Goal: Download file/media

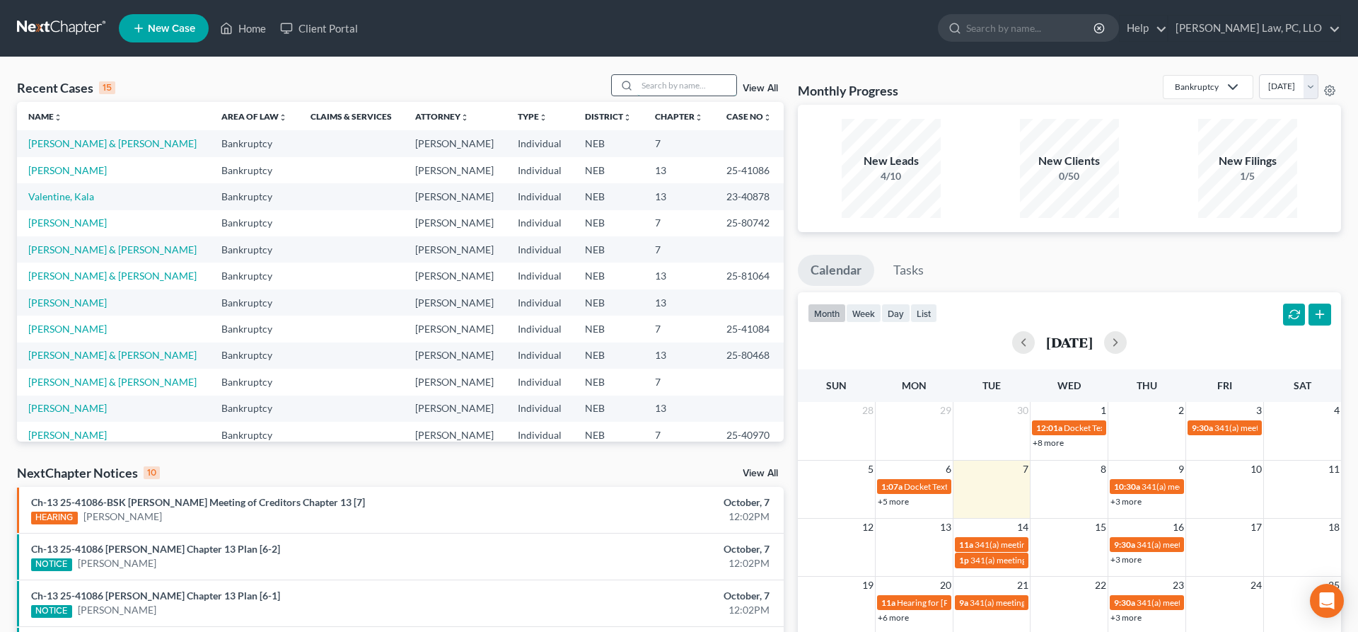
click at [656, 80] on input "search" at bounding box center [686, 85] width 99 height 21
type input "e"
type input "[PERSON_NAME]"
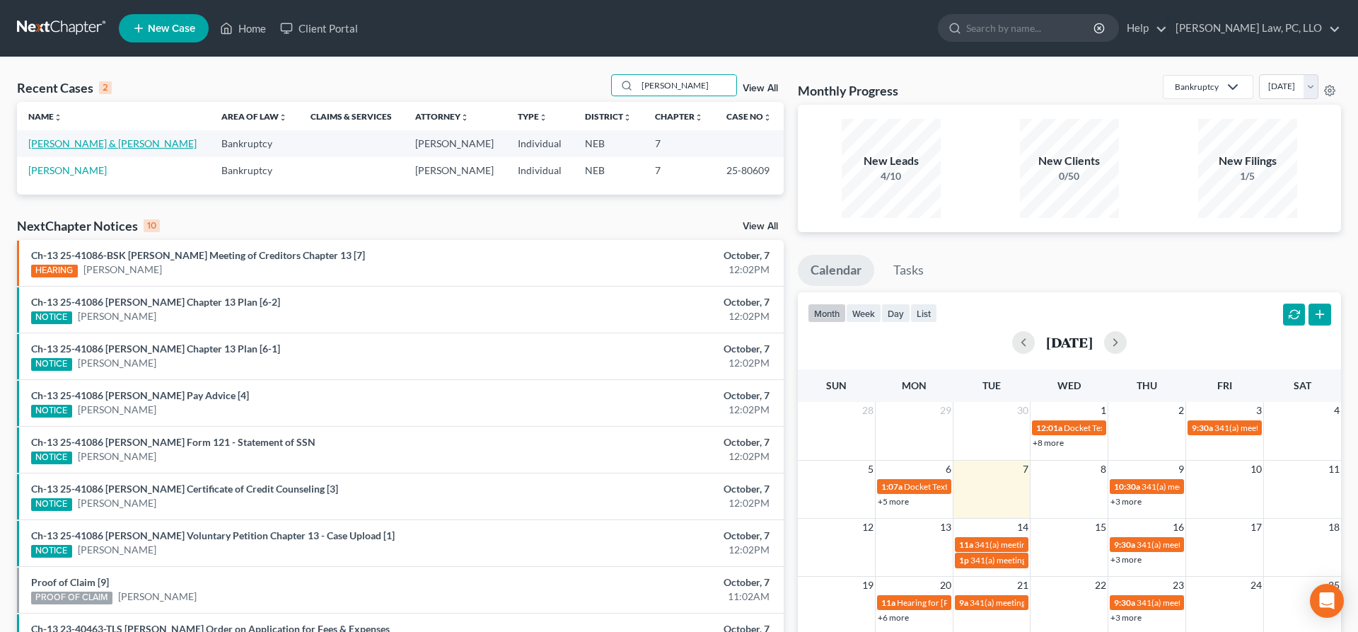
click at [118, 141] on link "[PERSON_NAME] & [PERSON_NAME]" at bounding box center [112, 143] width 168 height 12
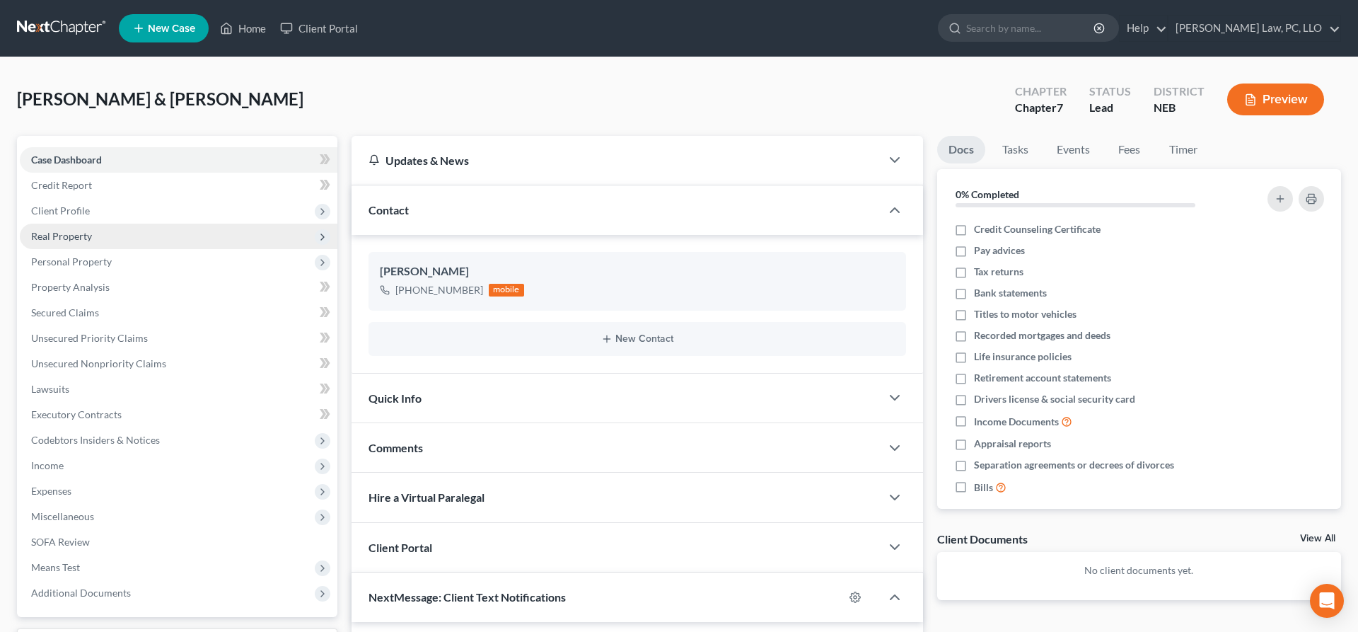
scroll to position [372, 0]
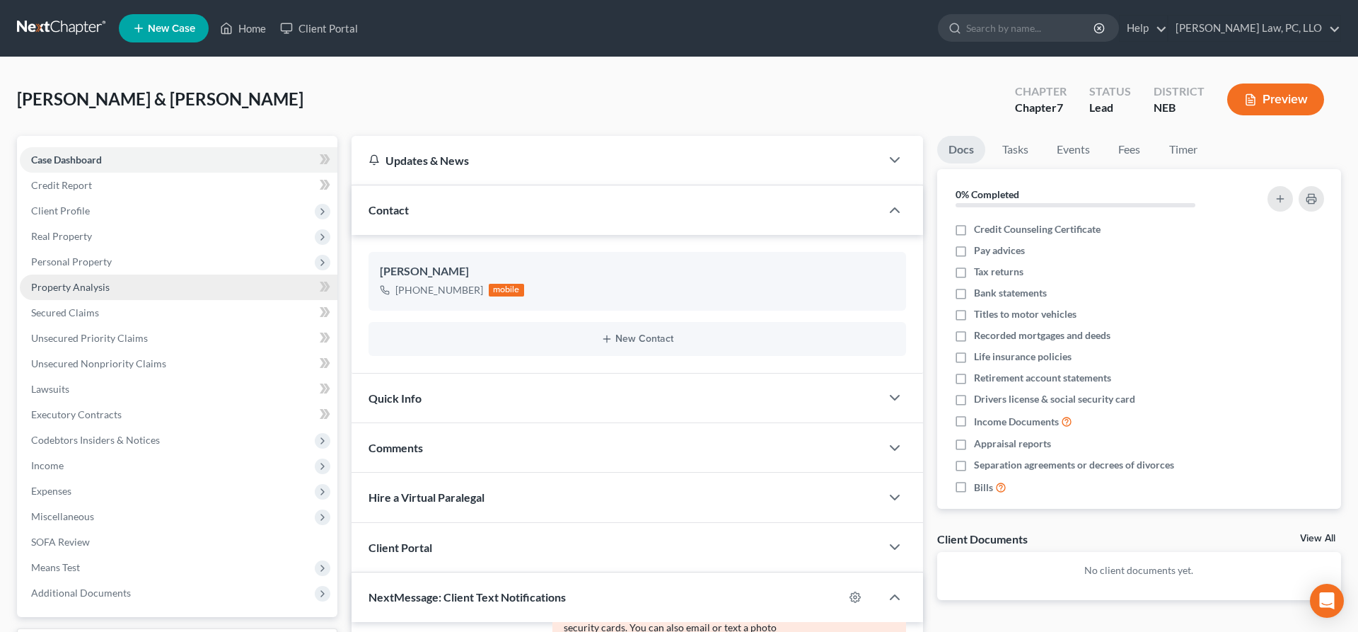
click at [90, 284] on span "Property Analysis" at bounding box center [70, 287] width 78 height 12
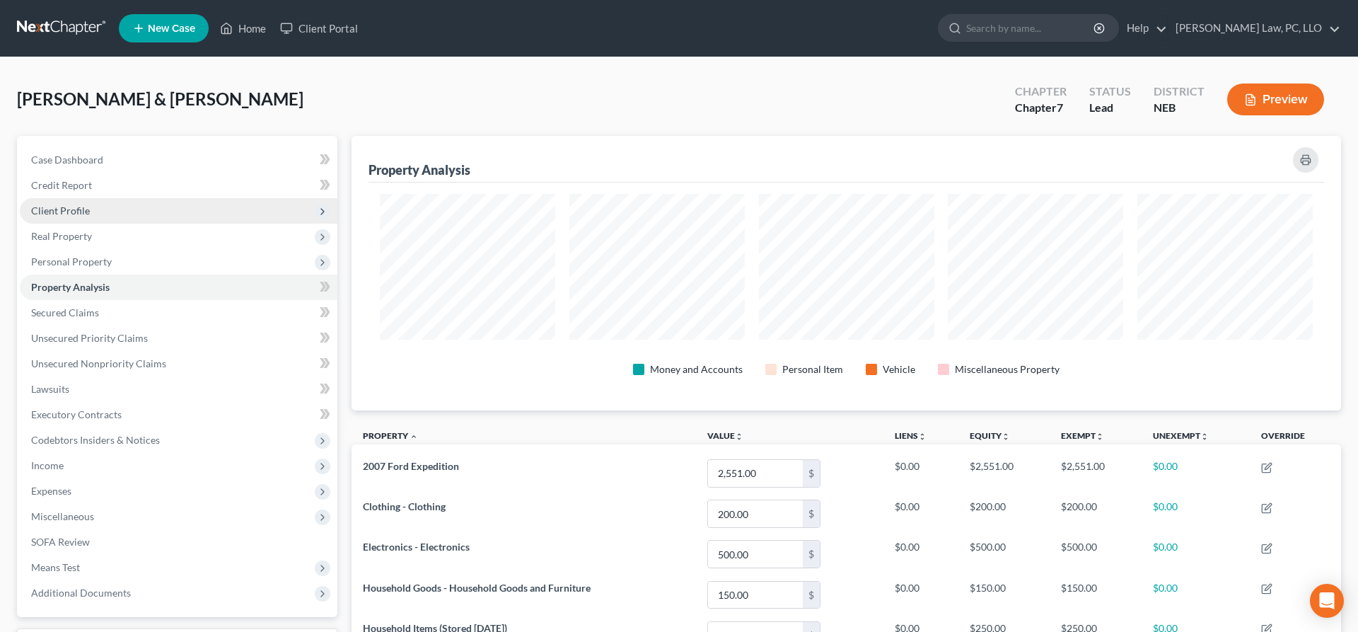
click at [91, 217] on span "Client Profile" at bounding box center [179, 210] width 318 height 25
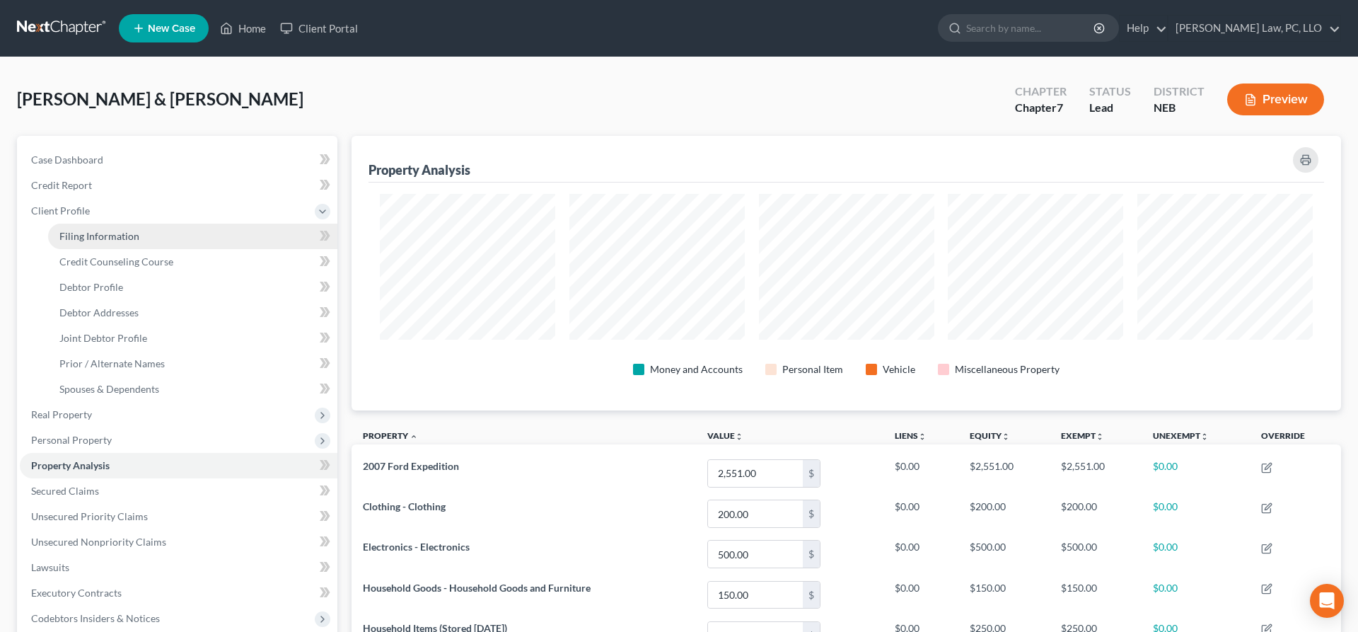
click at [123, 240] on span "Filing Information" at bounding box center [99, 236] width 80 height 12
select select "1"
select select "0"
select select "30"
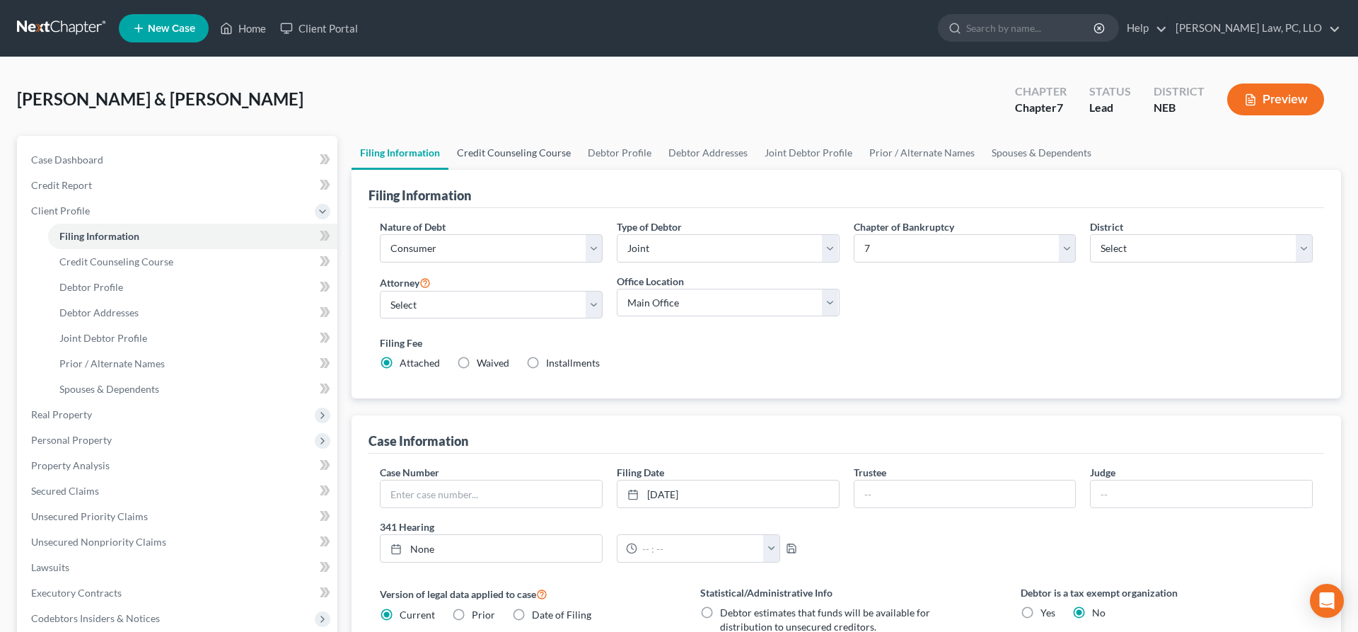
click at [512, 153] on link "Credit Counseling Course" at bounding box center [513, 153] width 131 height 34
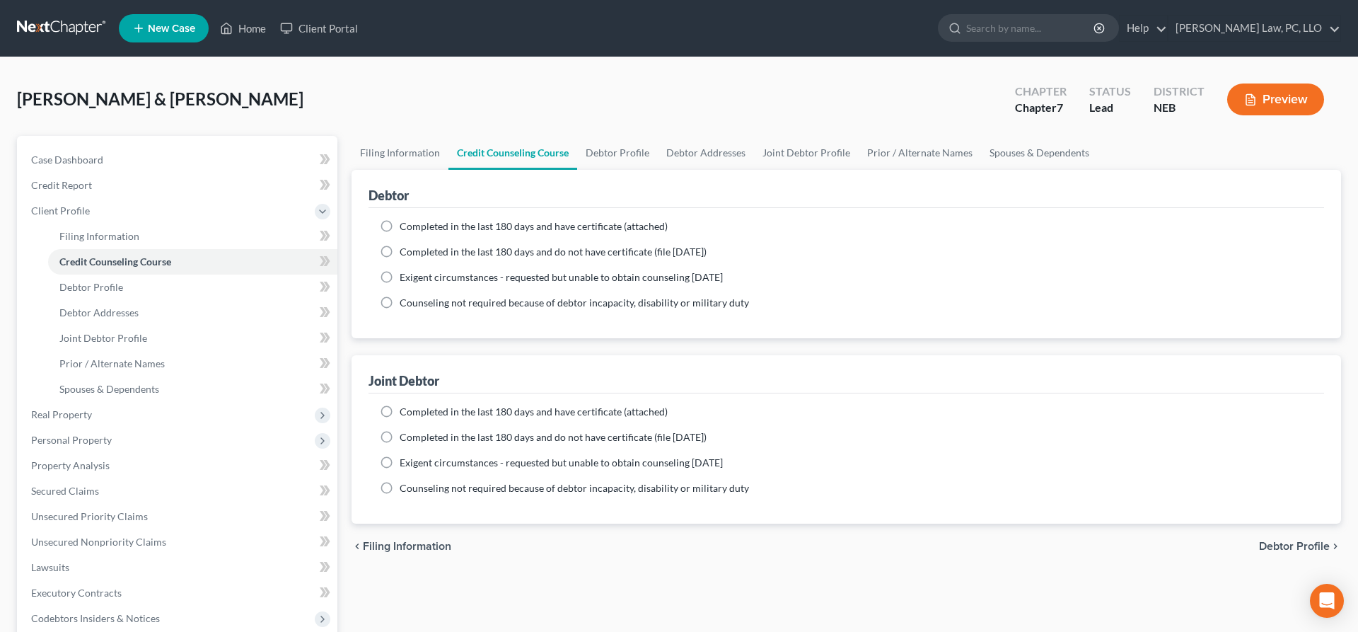
click at [400, 226] on label "Completed in the last 180 days and have certificate (attached)" at bounding box center [534, 226] width 268 height 14
click at [405, 226] on input "Completed in the last 180 days and have certificate (attached)" at bounding box center [409, 223] width 9 height 9
radio input "true"
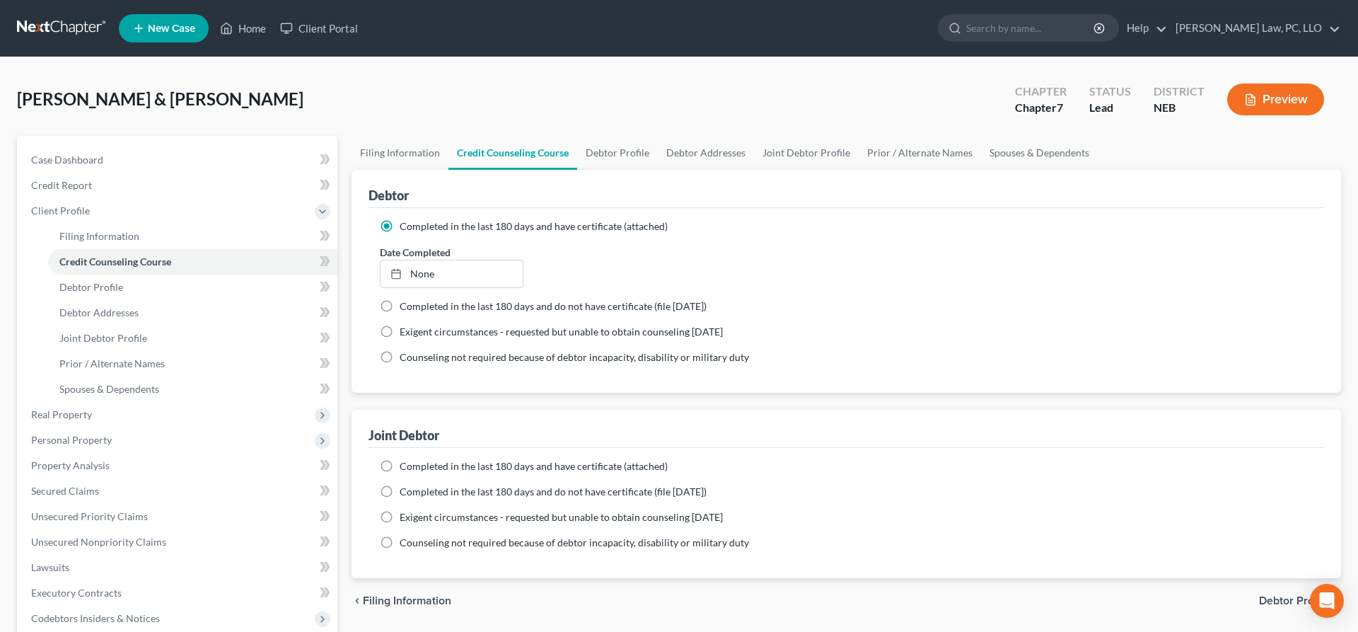
click at [400, 465] on label "Completed in the last 180 days and have certificate (attached)" at bounding box center [534, 466] width 268 height 14
click at [405, 465] on input "Completed in the last 180 days and have certificate (attached)" at bounding box center [409, 463] width 9 height 9
radio input "true"
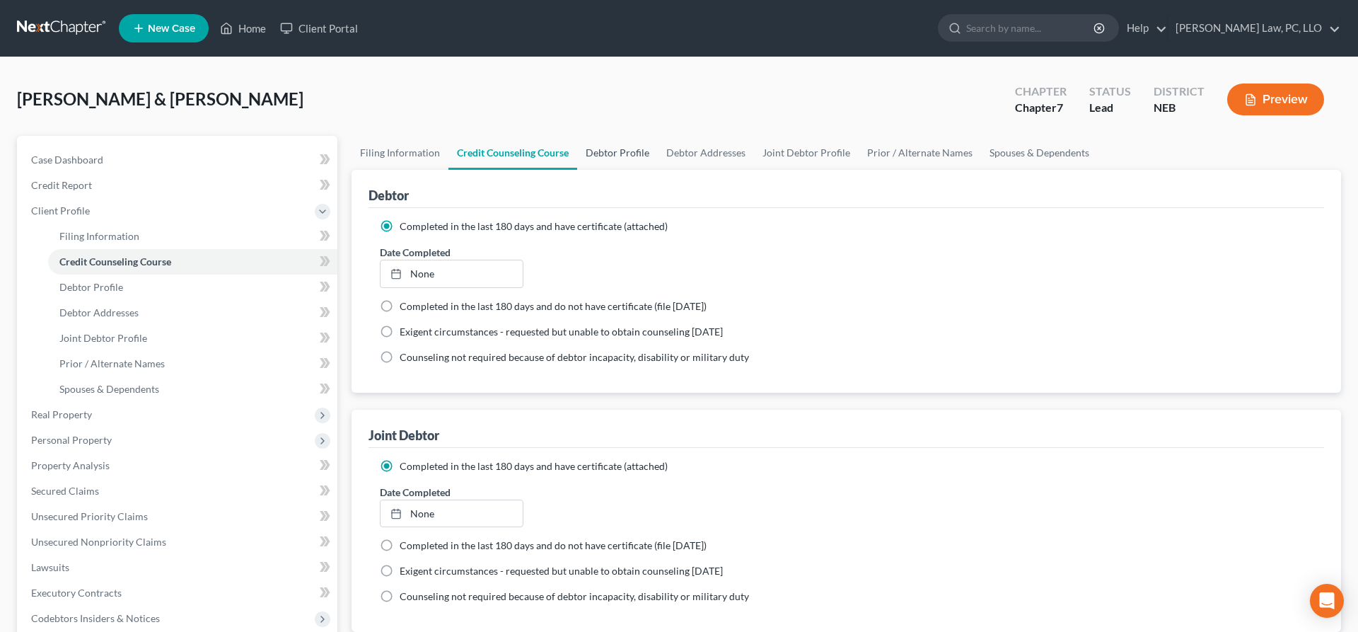
click at [629, 153] on link "Debtor Profile" at bounding box center [617, 153] width 81 height 34
select select "1"
select select "3"
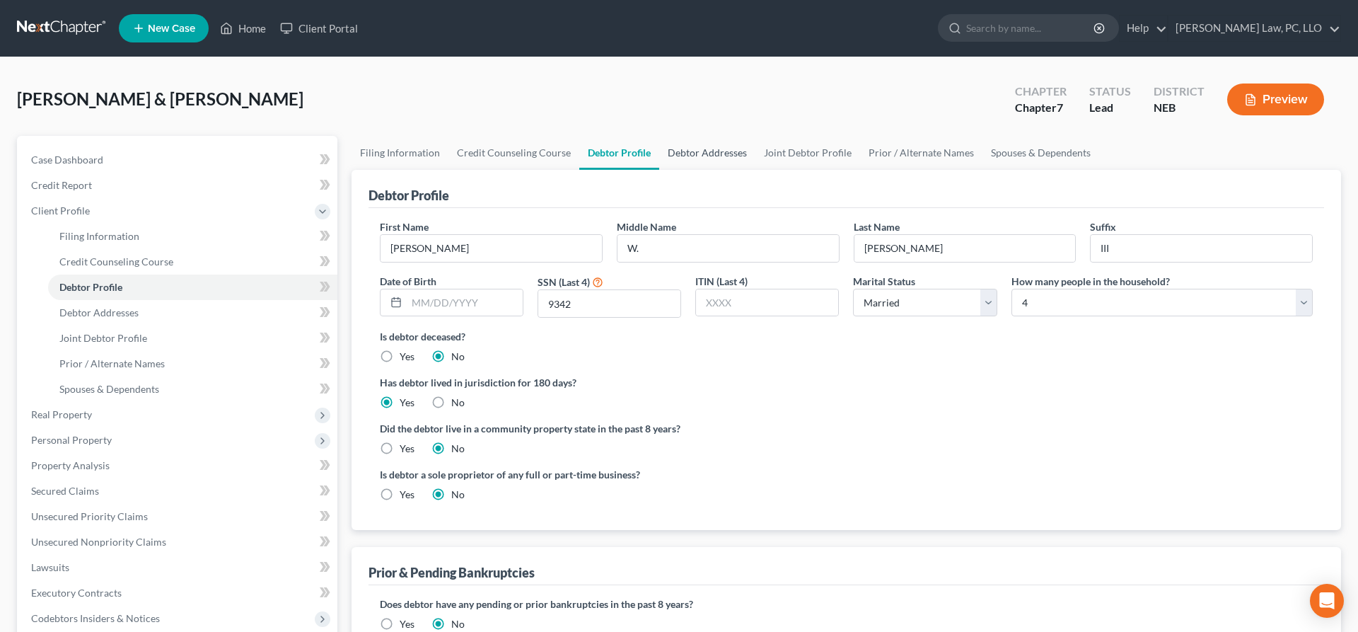
click at [704, 158] on link "Debtor Addresses" at bounding box center [707, 153] width 96 height 34
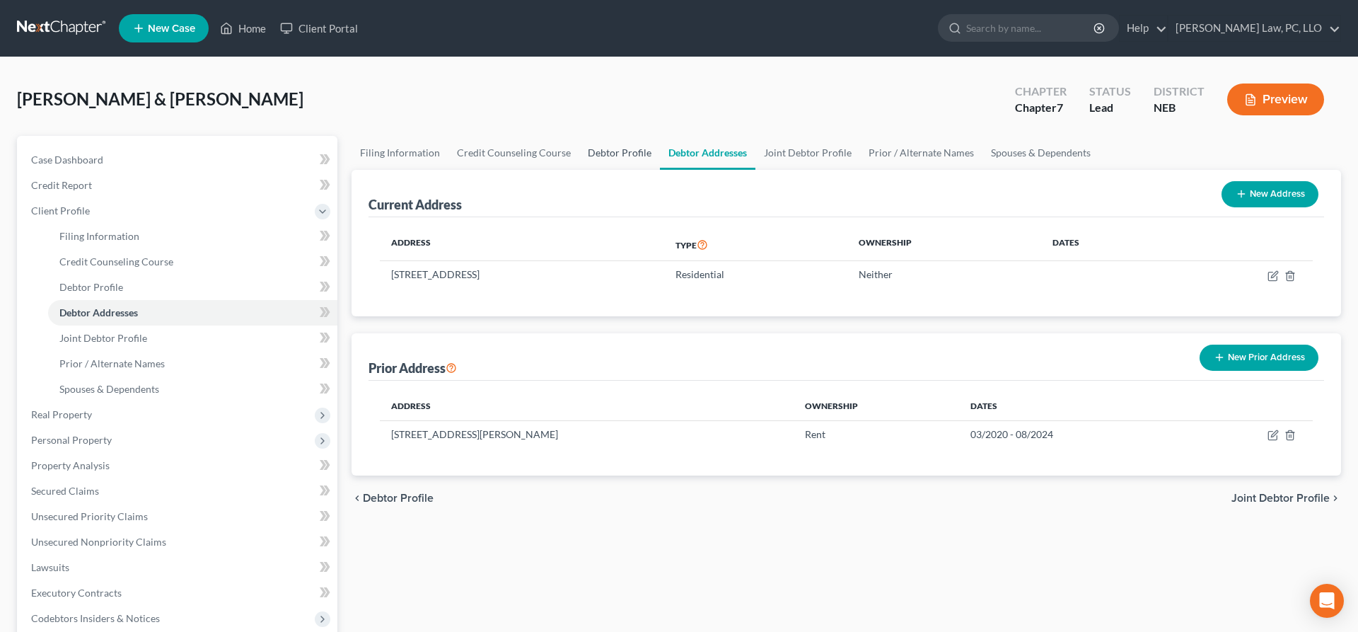
click at [617, 158] on link "Debtor Profile" at bounding box center [619, 153] width 81 height 34
select select "1"
select select "3"
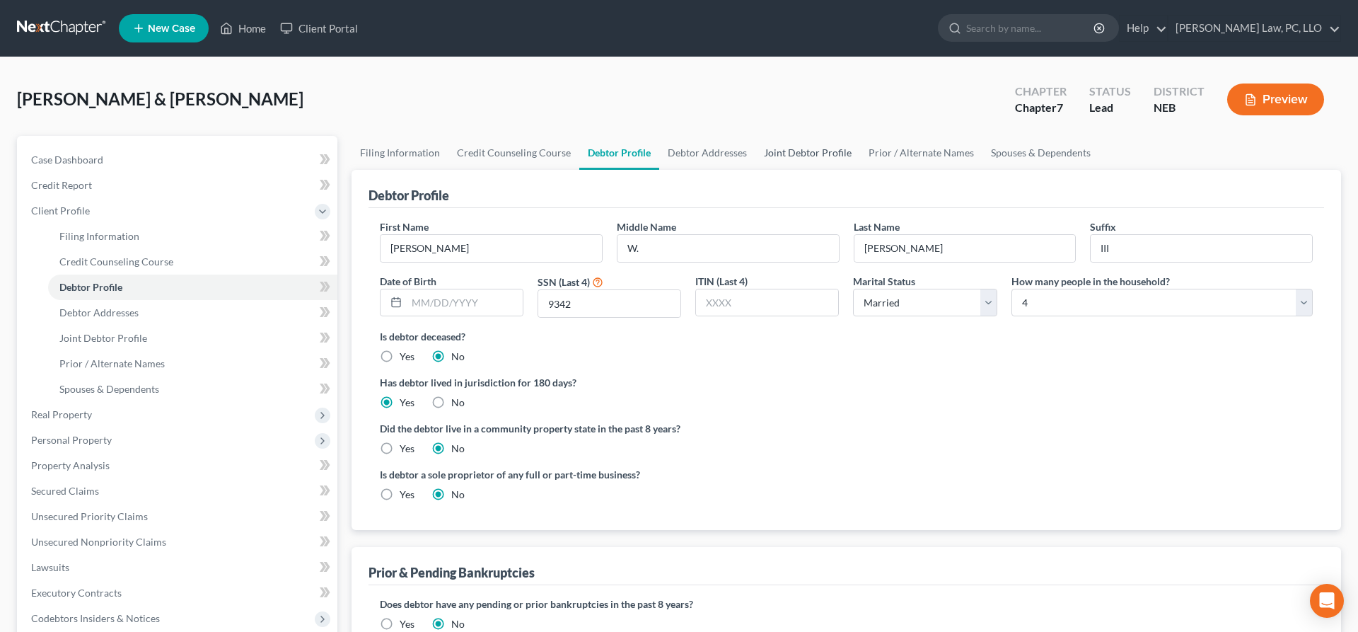
click at [801, 153] on link "Joint Debtor Profile" at bounding box center [807, 153] width 105 height 34
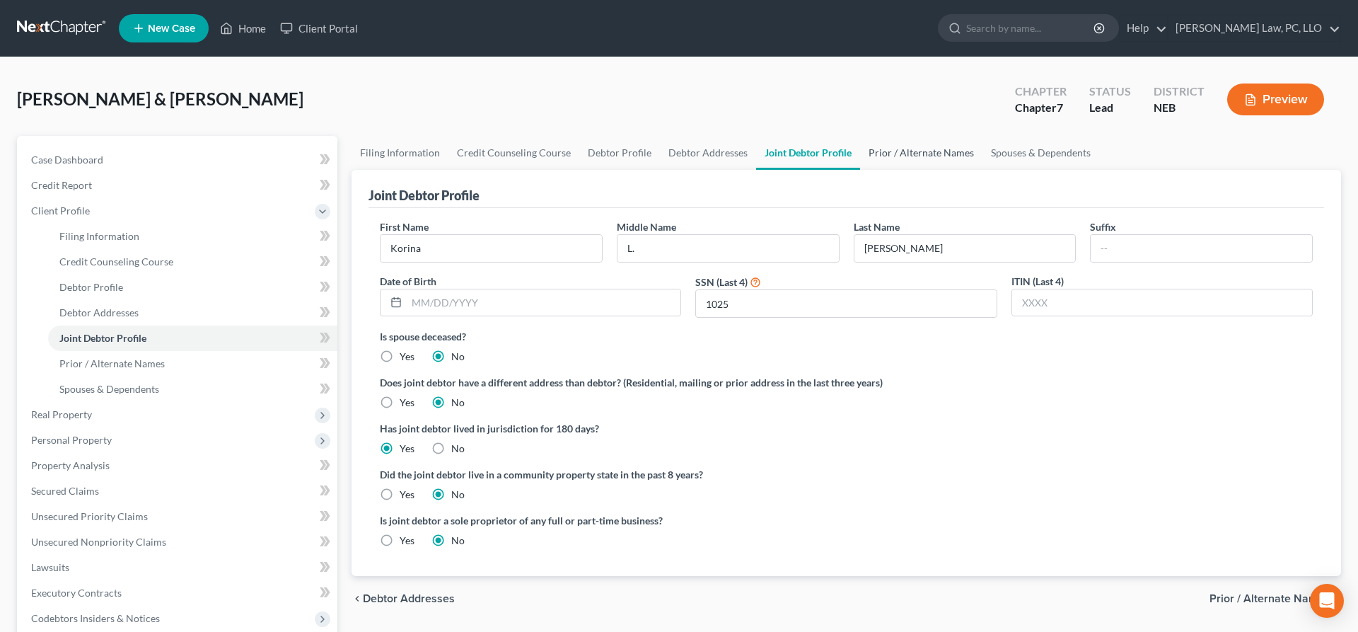
click at [920, 156] on link "Prior / Alternate Names" at bounding box center [921, 153] width 122 height 34
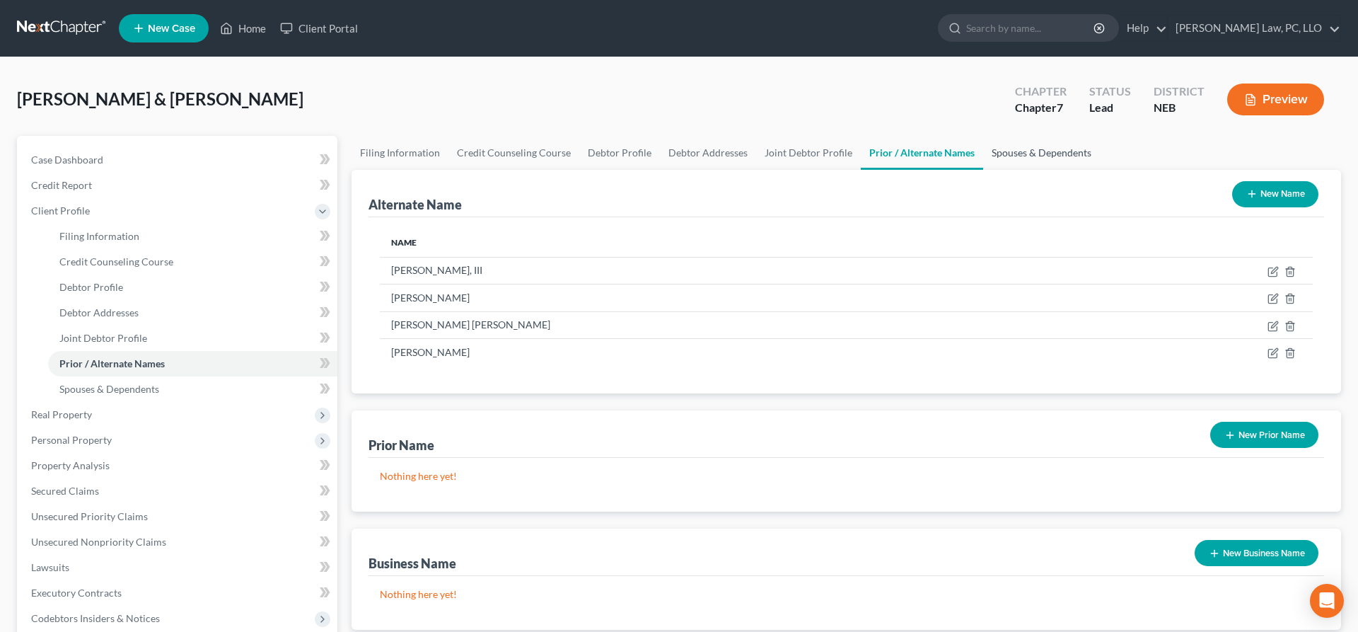
click at [1007, 151] on link "Spouses & Dependents" at bounding box center [1041, 153] width 117 height 34
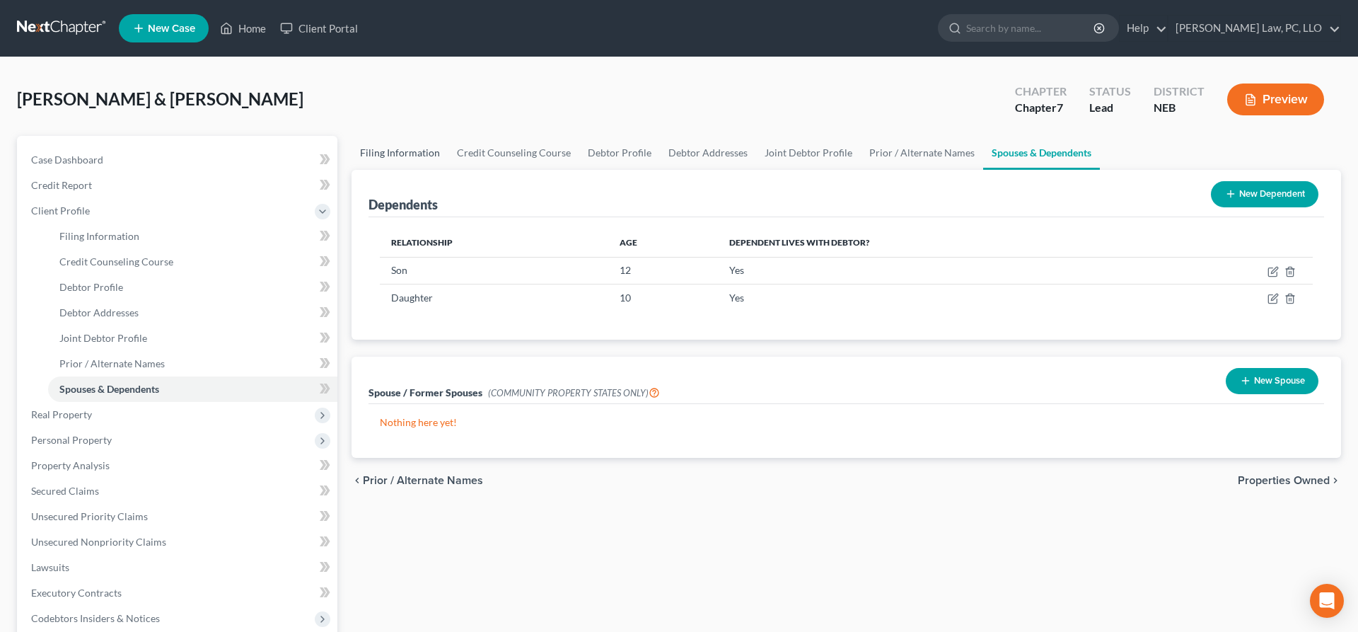
click at [380, 157] on link "Filing Information" at bounding box center [399, 153] width 97 height 34
select select "1"
select select "0"
select select "48"
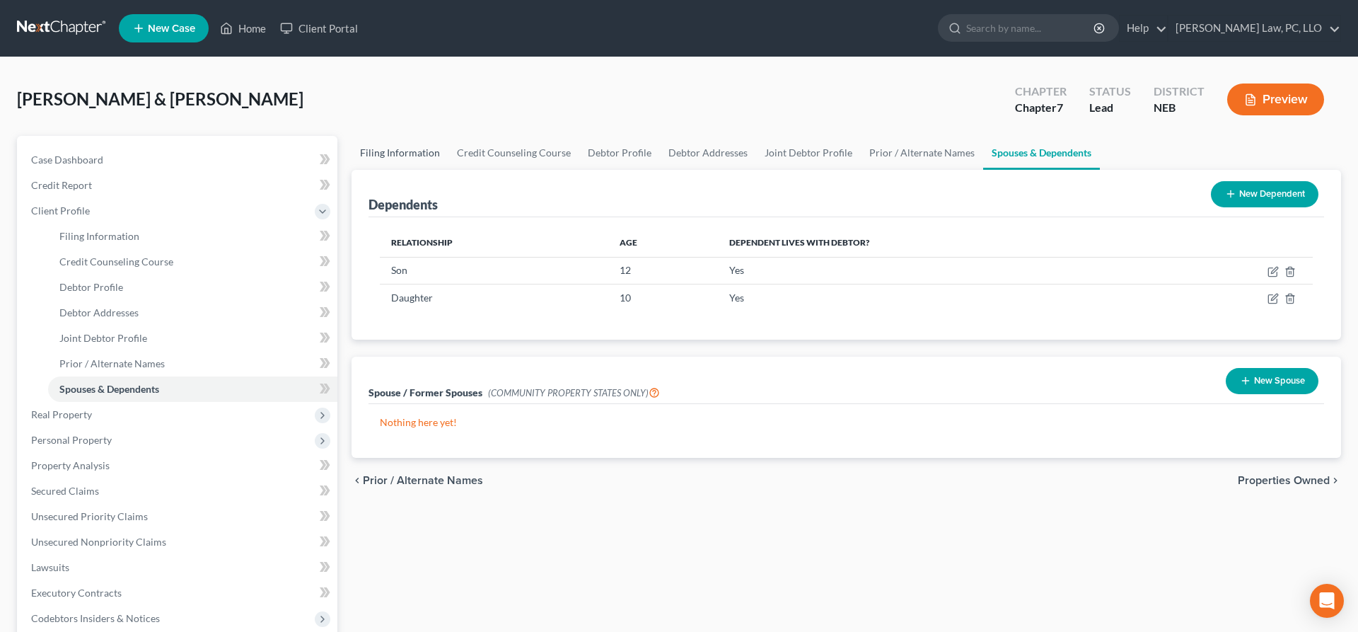
select select "0"
select select "30"
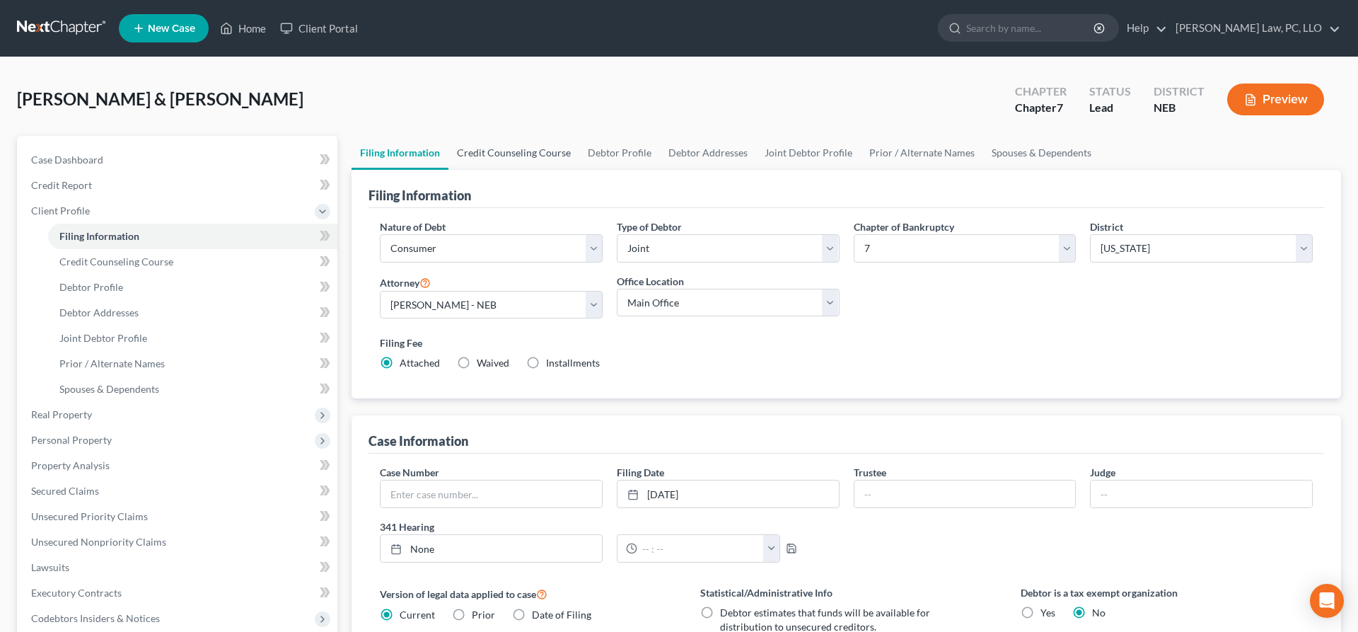
click at [519, 154] on link "Credit Counseling Course" at bounding box center [513, 153] width 131 height 34
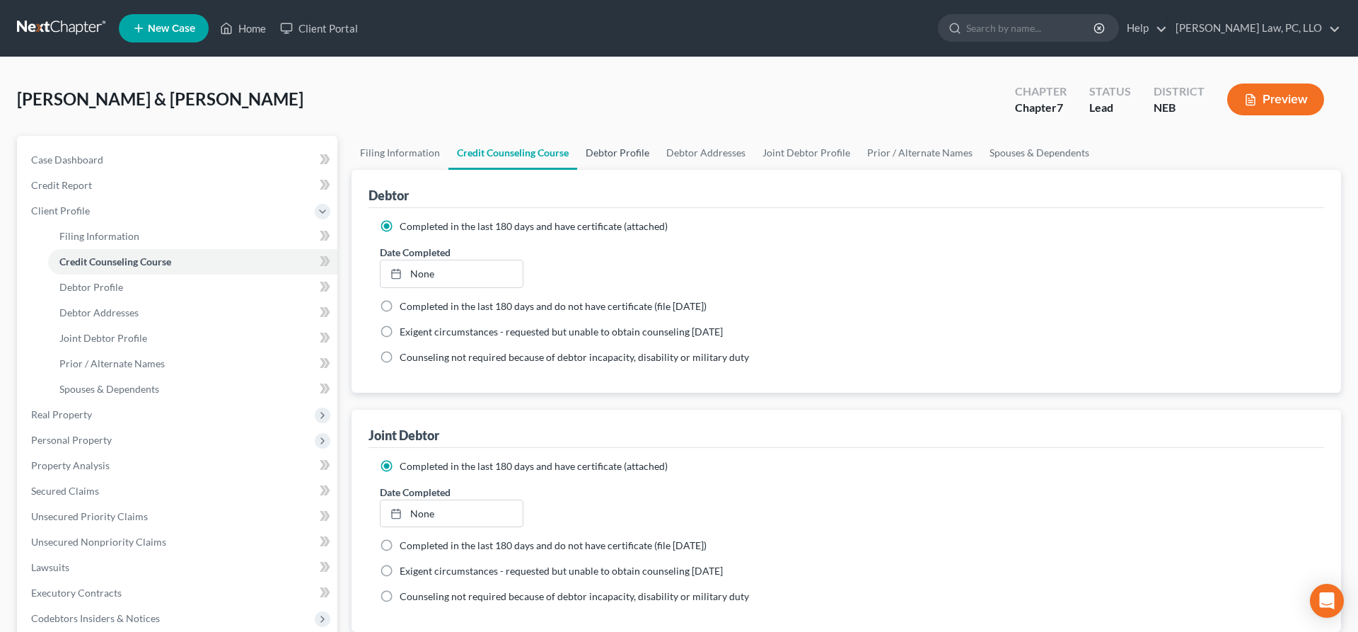
click at [637, 156] on link "Debtor Profile" at bounding box center [617, 153] width 81 height 34
select select "1"
select select "3"
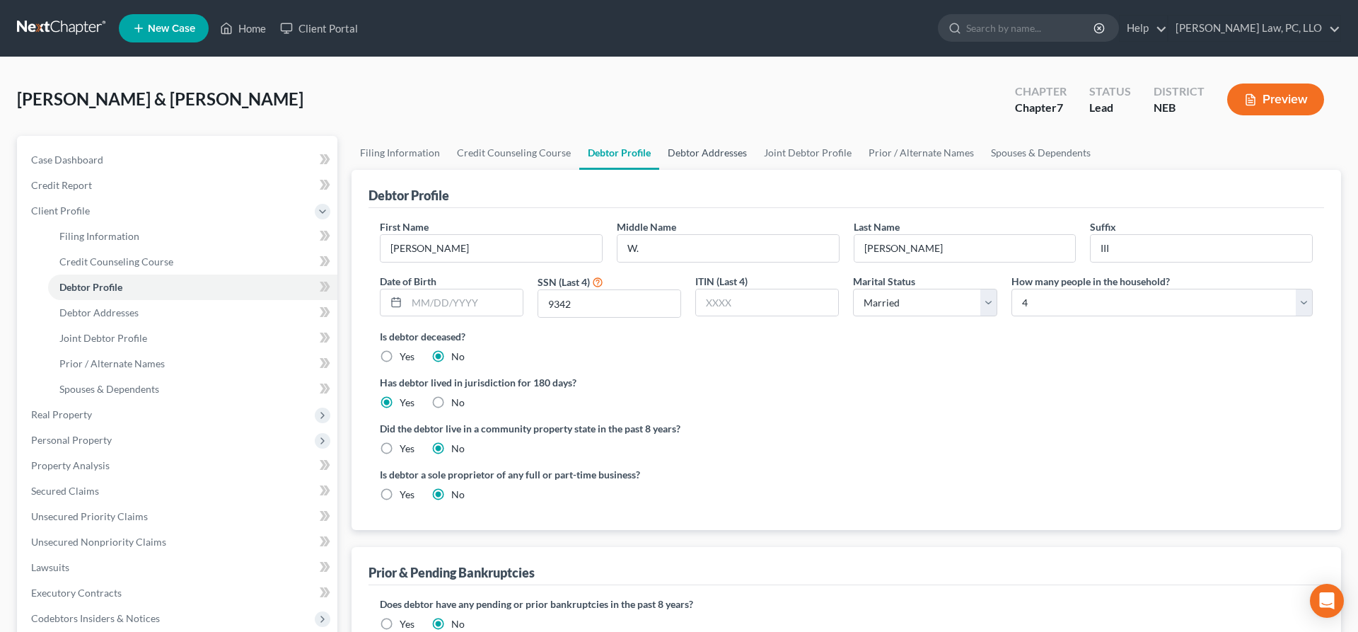
click at [714, 156] on link "Debtor Addresses" at bounding box center [707, 153] width 96 height 34
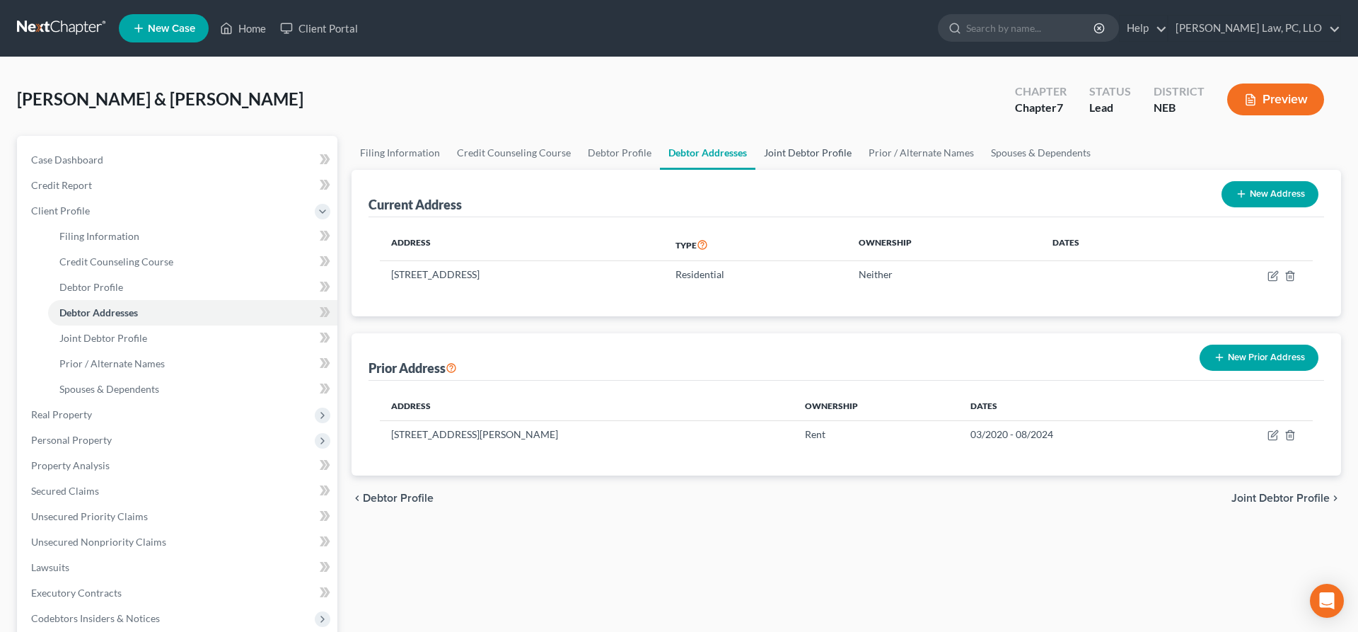
click at [802, 147] on link "Joint Debtor Profile" at bounding box center [807, 153] width 105 height 34
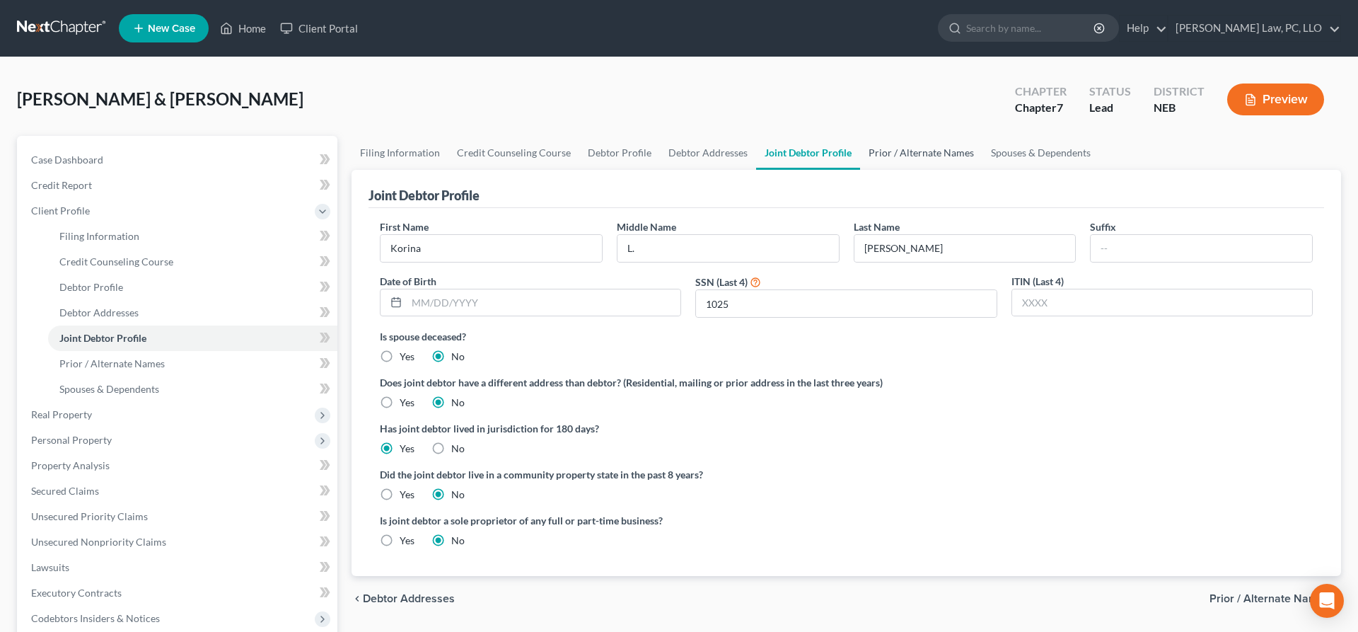
click at [911, 155] on link "Prior / Alternate Names" at bounding box center [921, 153] width 122 height 34
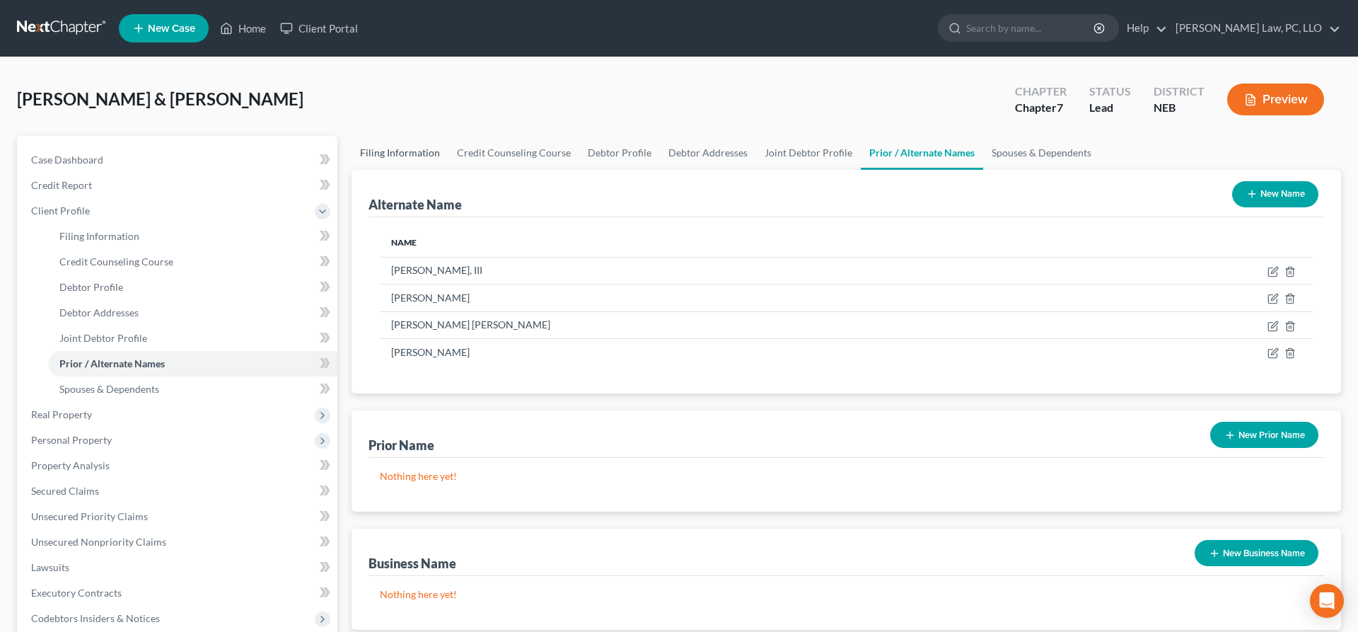
click at [426, 156] on link "Filing Information" at bounding box center [399, 153] width 97 height 34
select select "1"
select select "0"
select select "48"
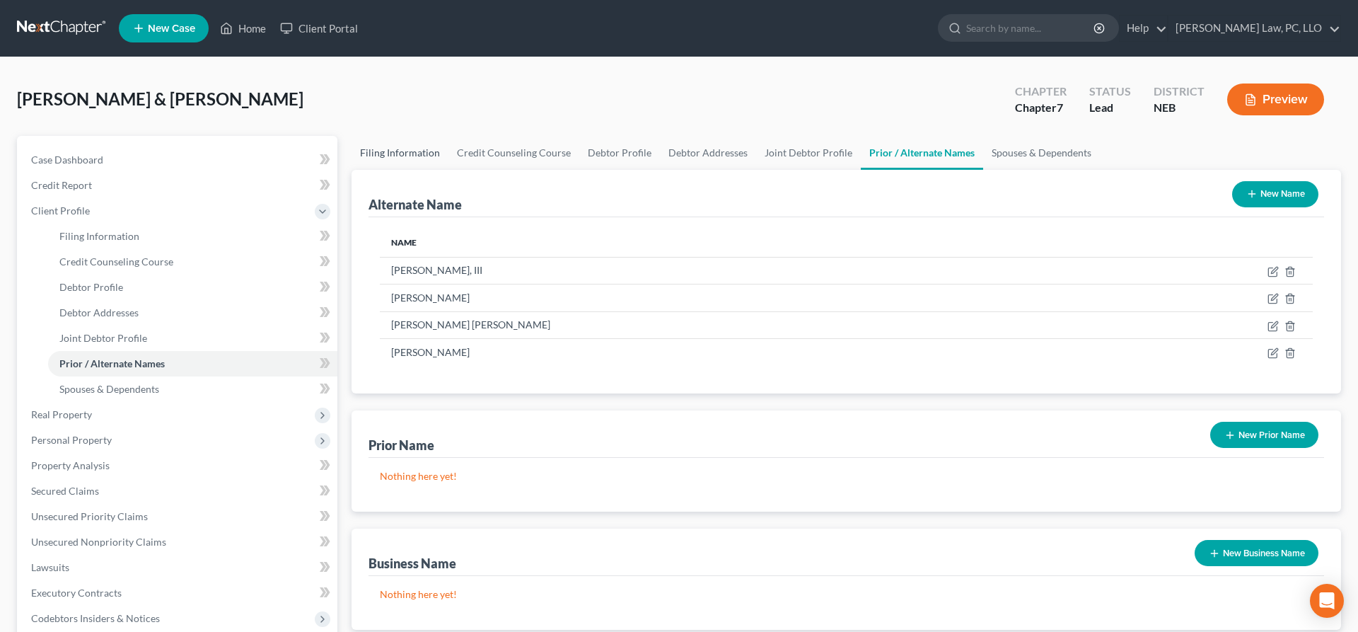
select select "0"
select select "30"
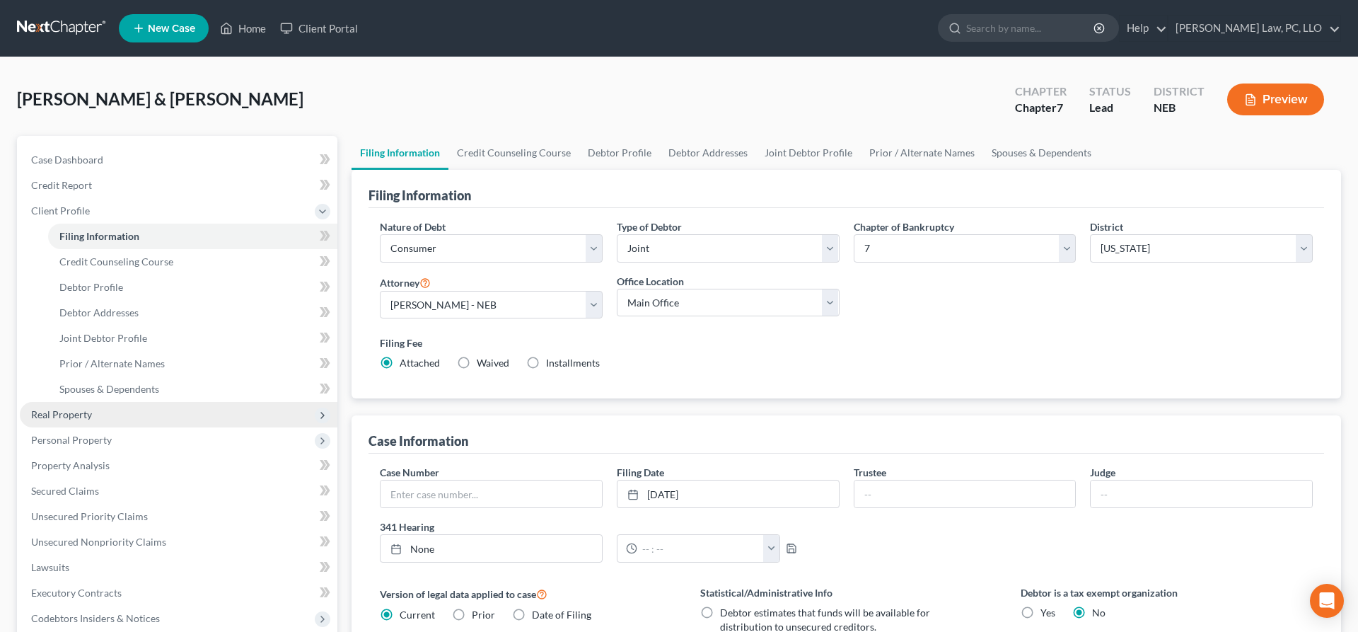
click at [91, 417] on span "Real Property" at bounding box center [179, 414] width 318 height 25
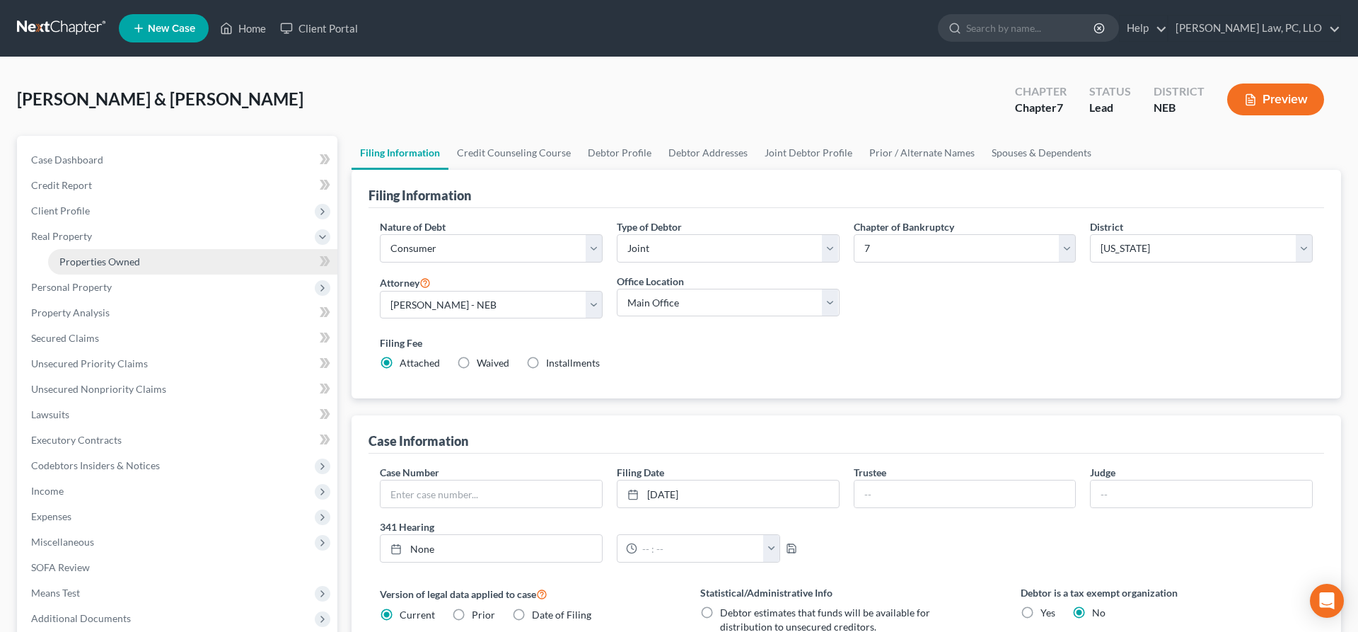
click at [112, 265] on span "Properties Owned" at bounding box center [99, 261] width 81 height 12
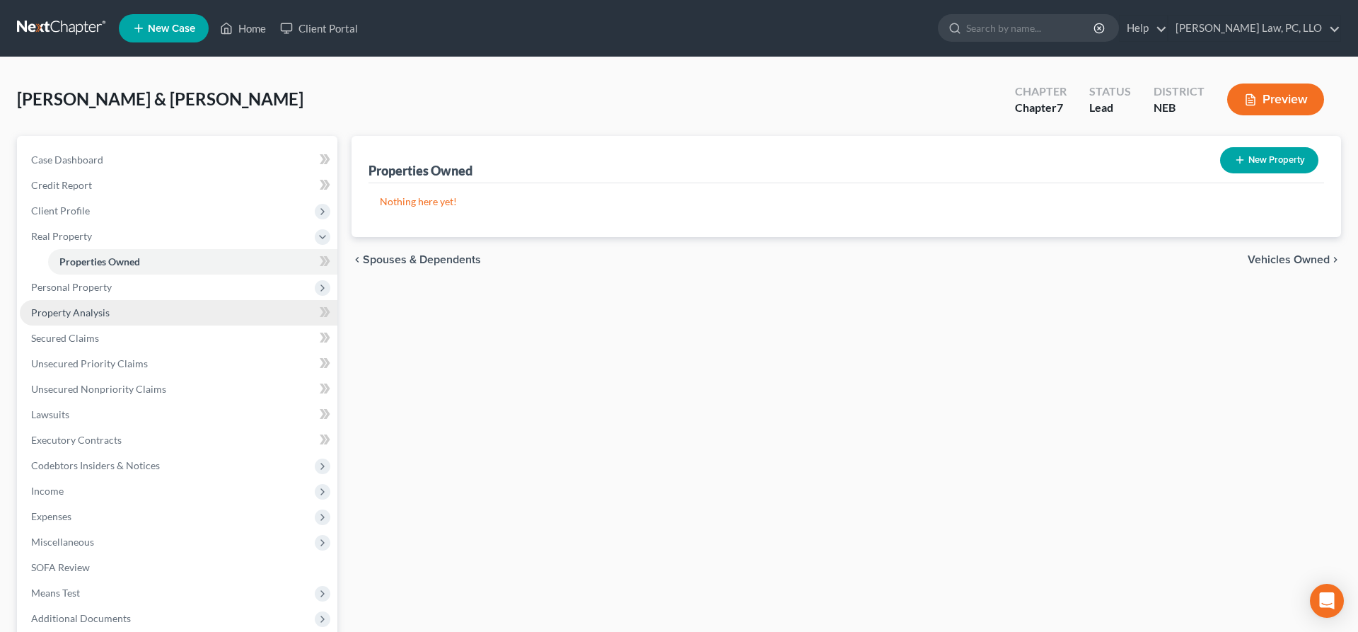
click at [103, 314] on span "Property Analysis" at bounding box center [70, 312] width 78 height 12
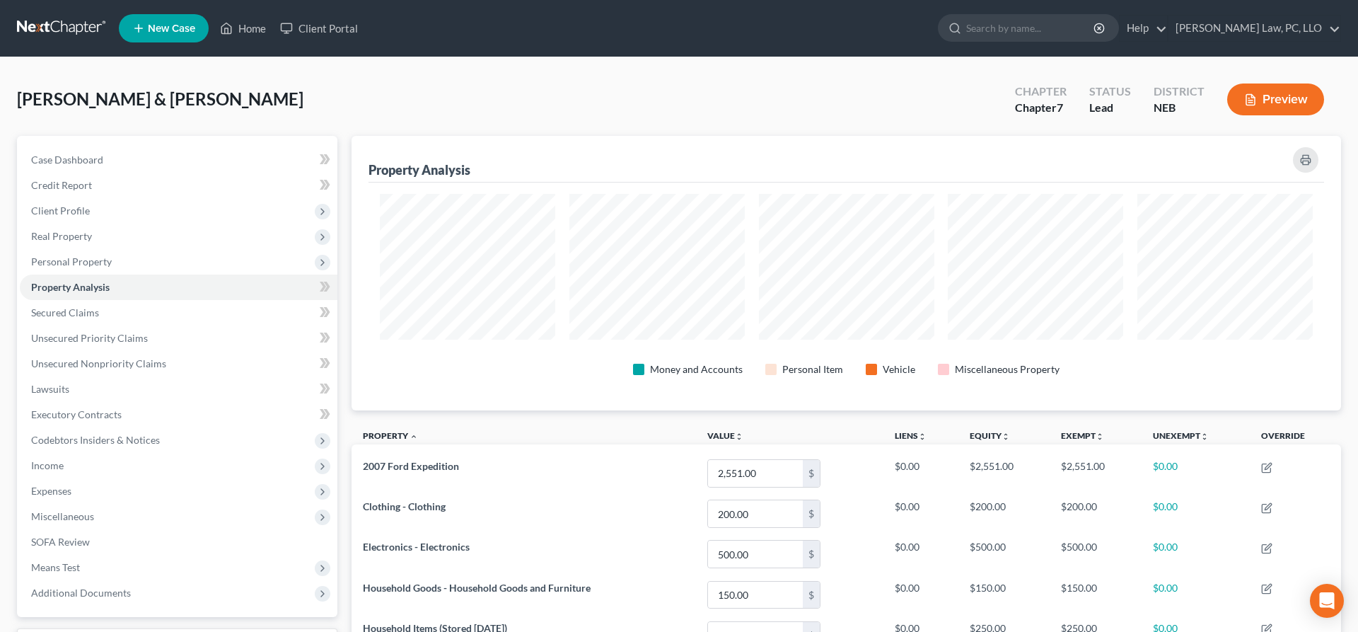
scroll to position [274, 989]
click at [92, 313] on span "Secured Claims" at bounding box center [65, 312] width 68 height 12
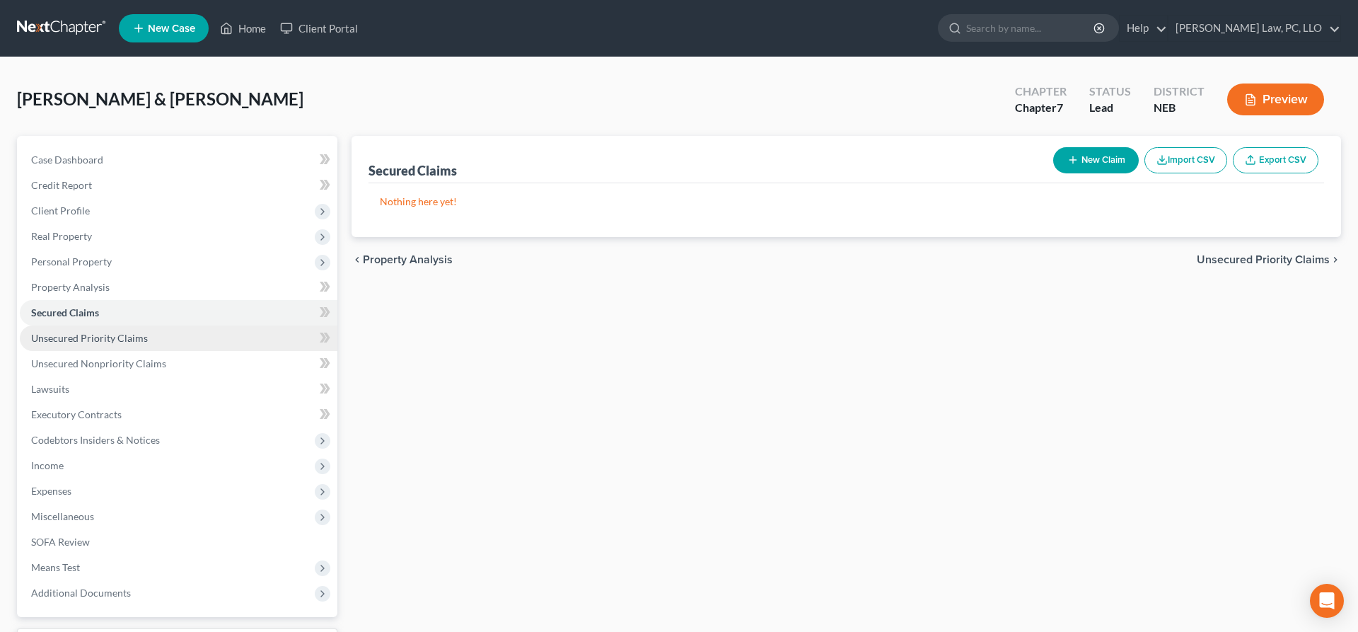
click at [144, 346] on link "Unsecured Priority Claims" at bounding box center [179, 337] width 318 height 25
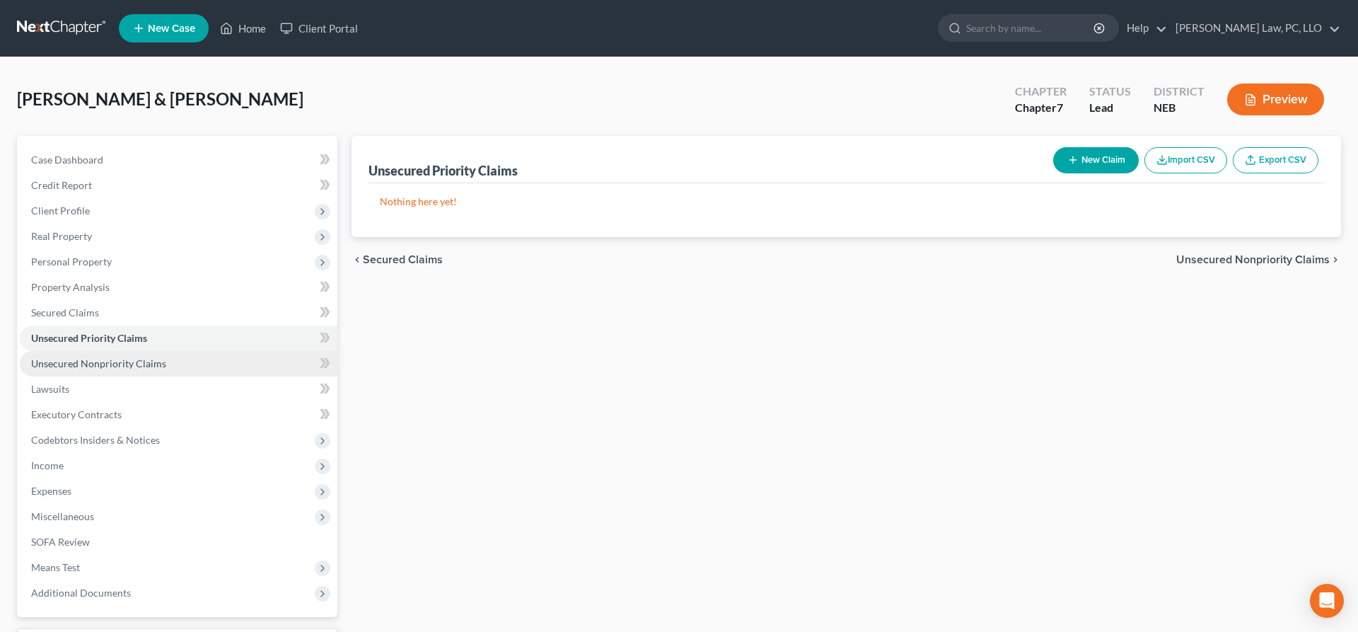
click at [156, 365] on span "Unsecured Nonpriority Claims" at bounding box center [98, 363] width 135 height 12
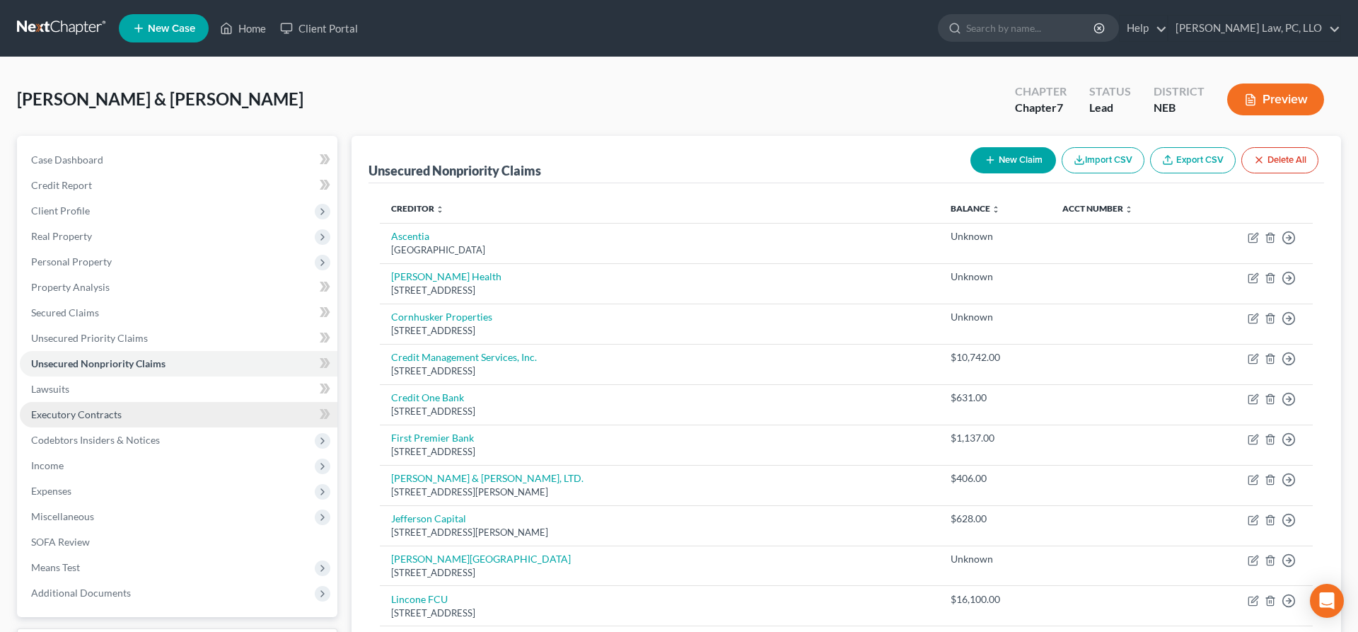
click at [103, 417] on span "Executory Contracts" at bounding box center [76, 414] width 91 height 12
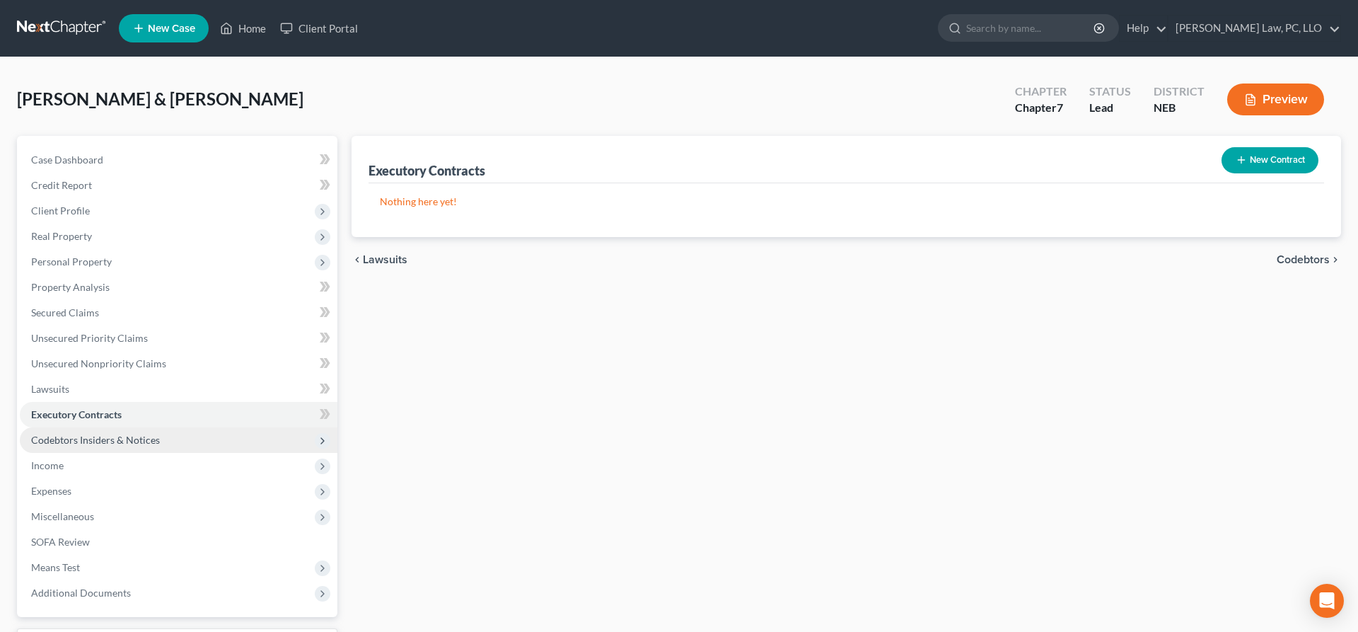
click at [134, 437] on span "Codebtors Insiders & Notices" at bounding box center [95, 439] width 129 height 12
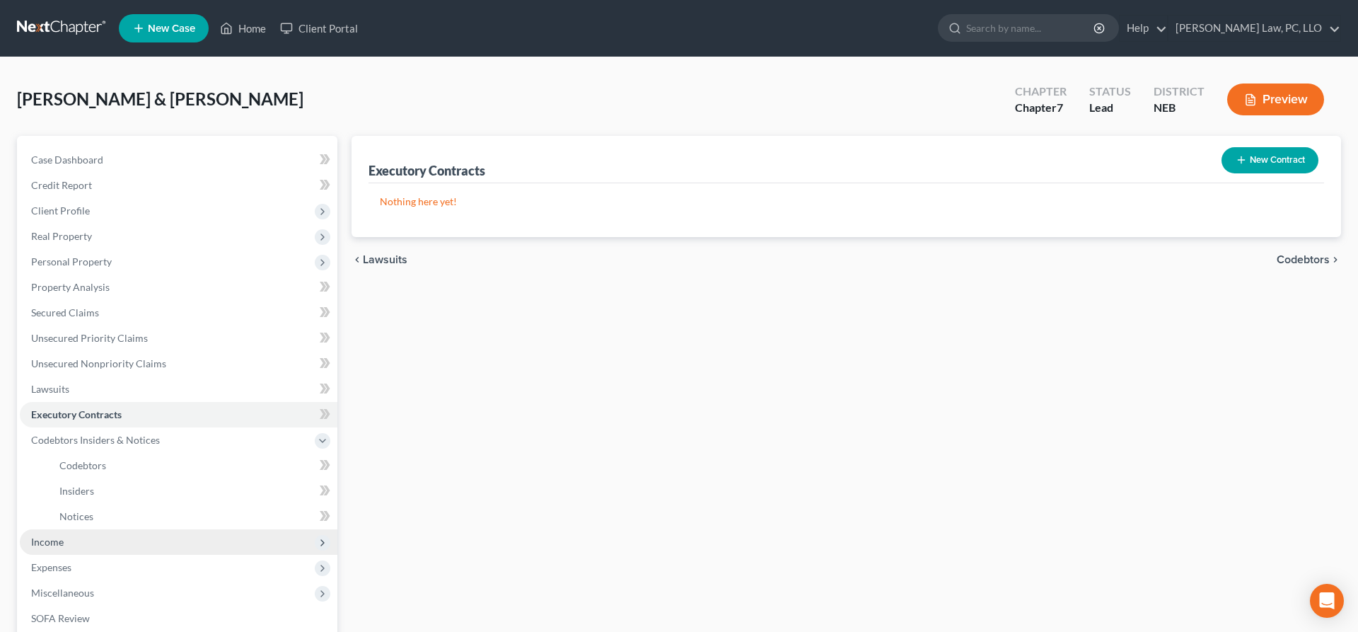
click at [85, 542] on span "Income" at bounding box center [179, 541] width 318 height 25
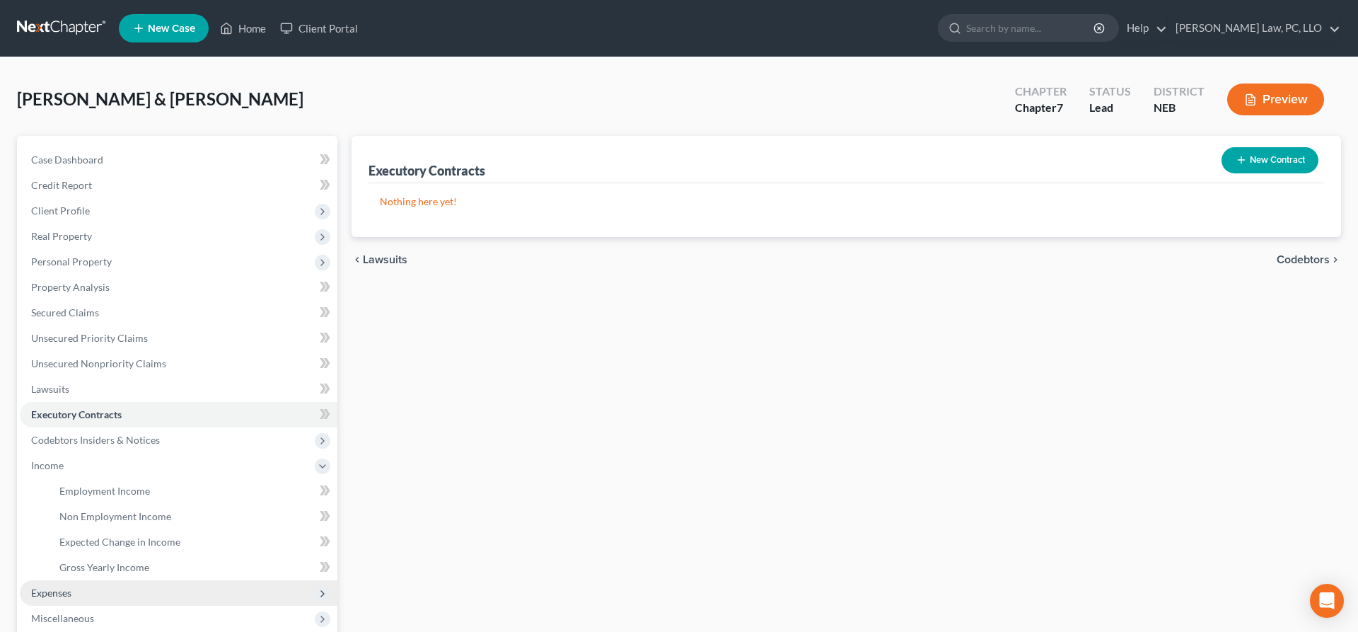
click at [97, 587] on span "Expenses" at bounding box center [179, 592] width 318 height 25
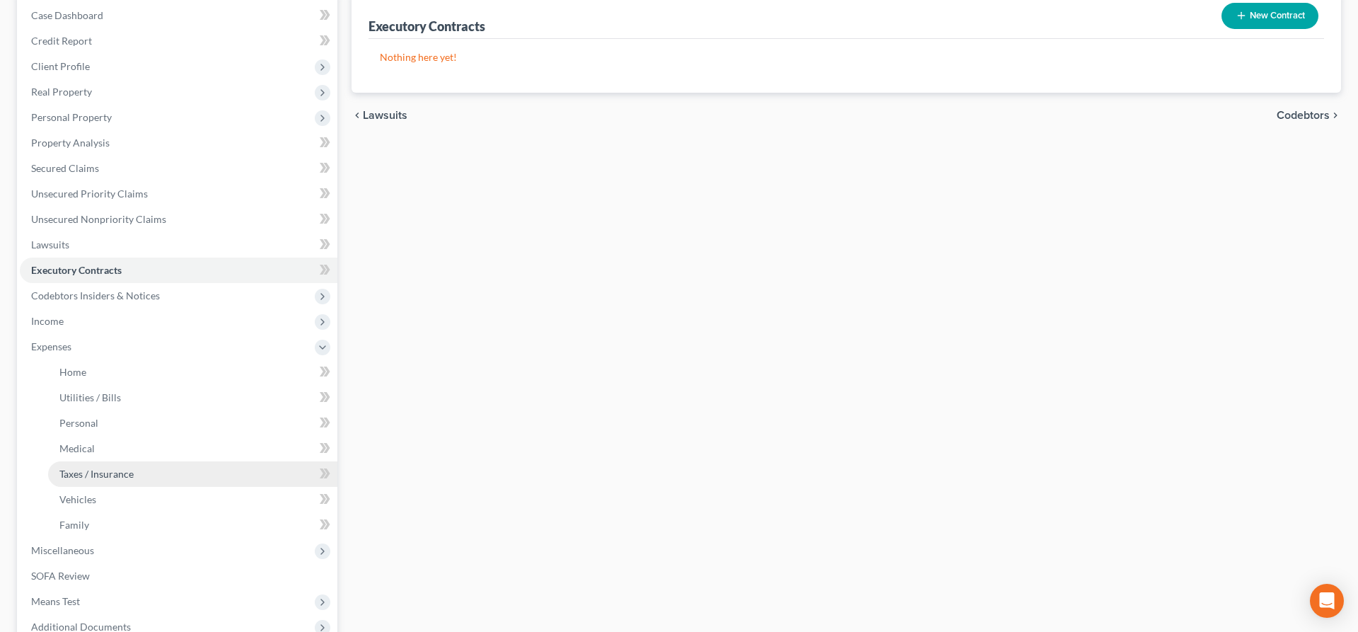
click at [96, 485] on link "Taxes / Insurance" at bounding box center [192, 473] width 289 height 25
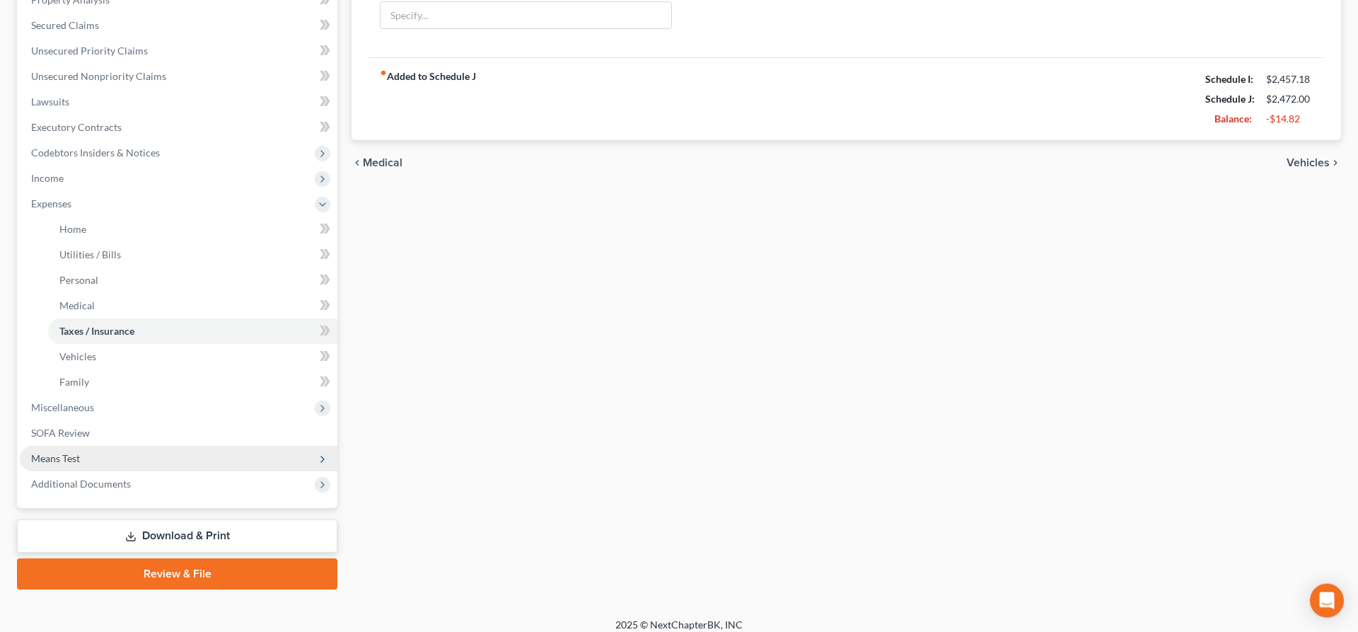
scroll to position [297, 0]
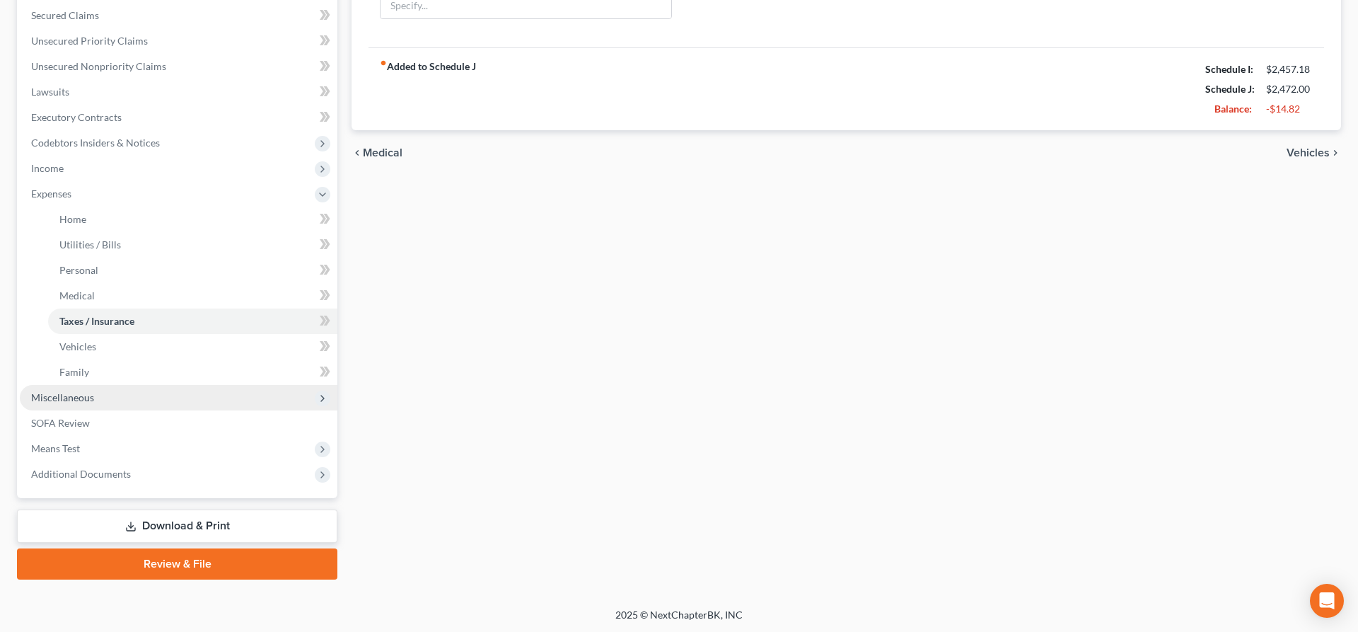
click at [81, 400] on span "Miscellaneous" at bounding box center [62, 397] width 63 height 12
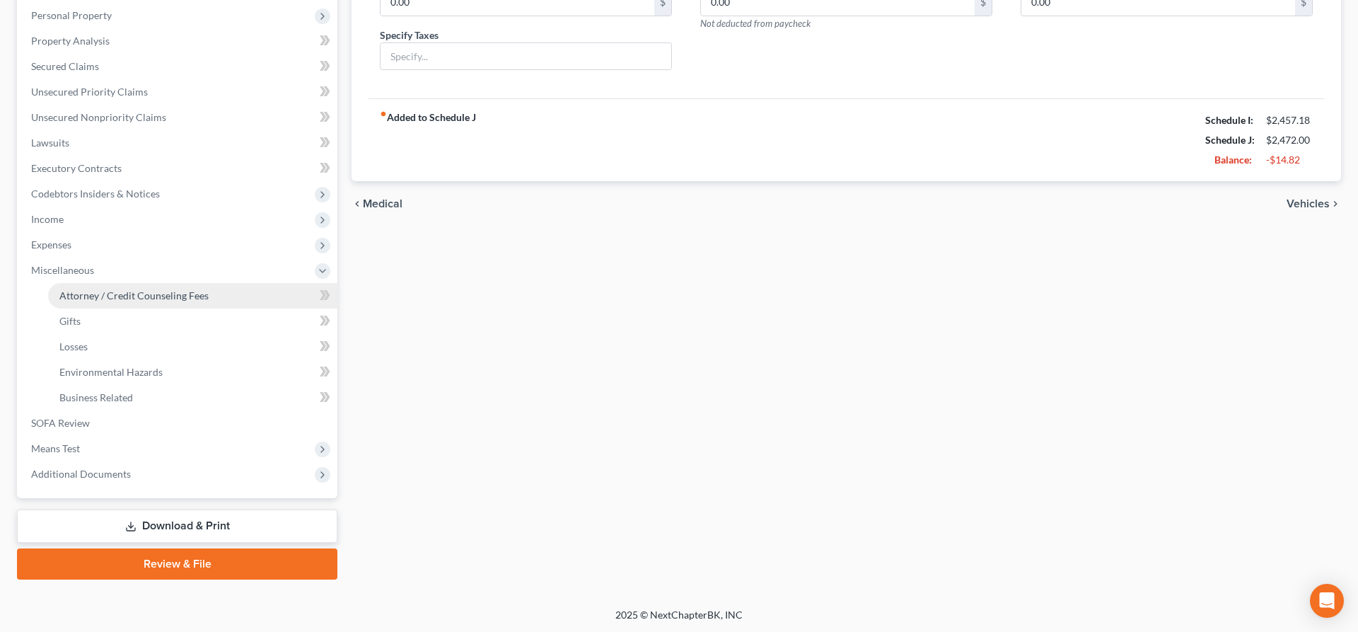
click at [99, 294] on span "Attorney / Credit Counseling Fees" at bounding box center [133, 295] width 149 height 12
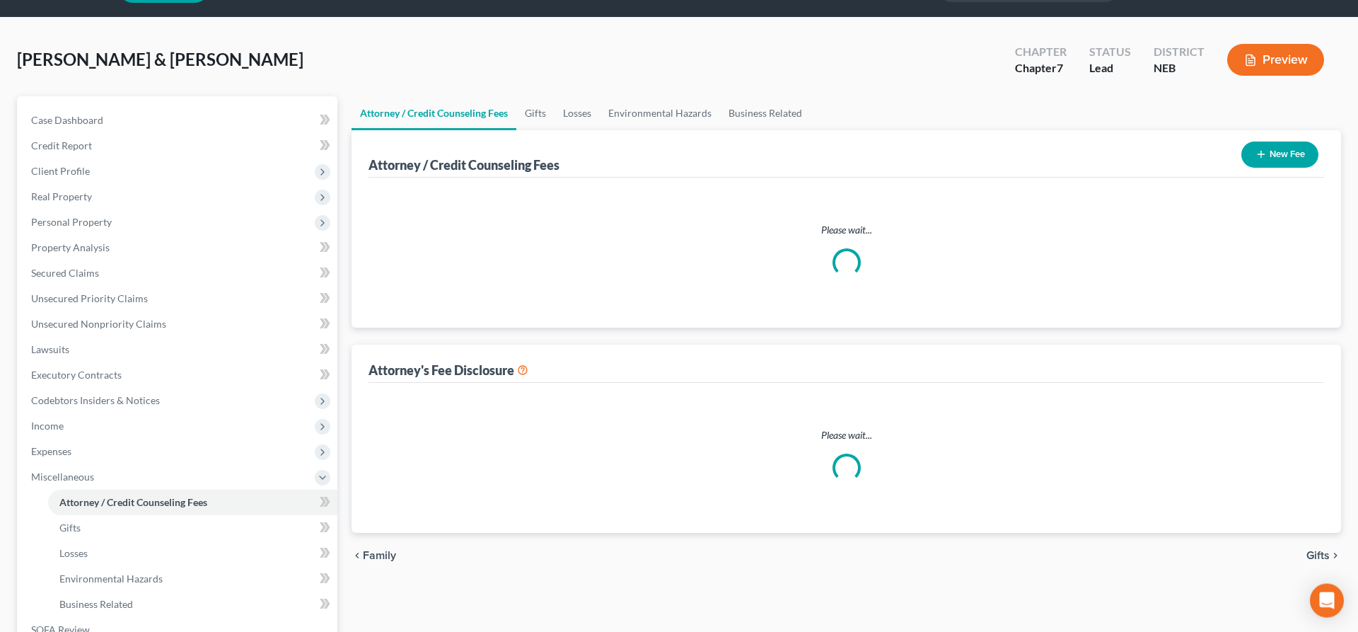
select select "2"
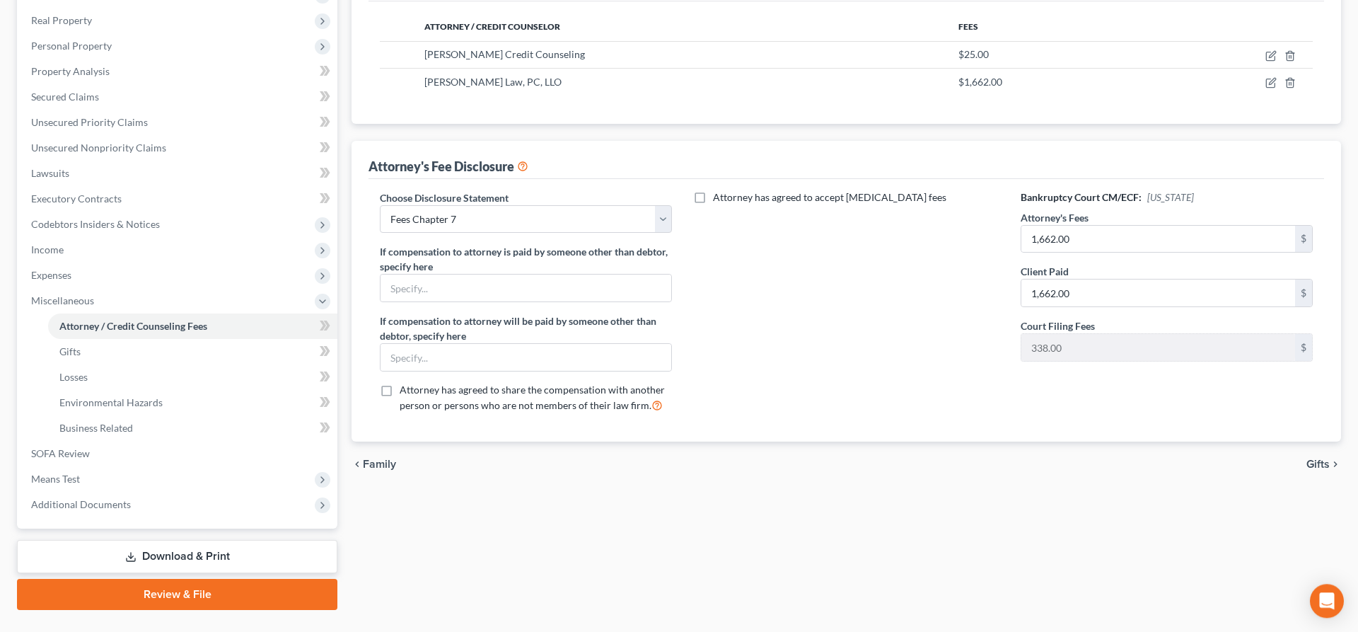
scroll to position [216, 0]
click at [100, 487] on span "Means Test" at bounding box center [179, 477] width 318 height 25
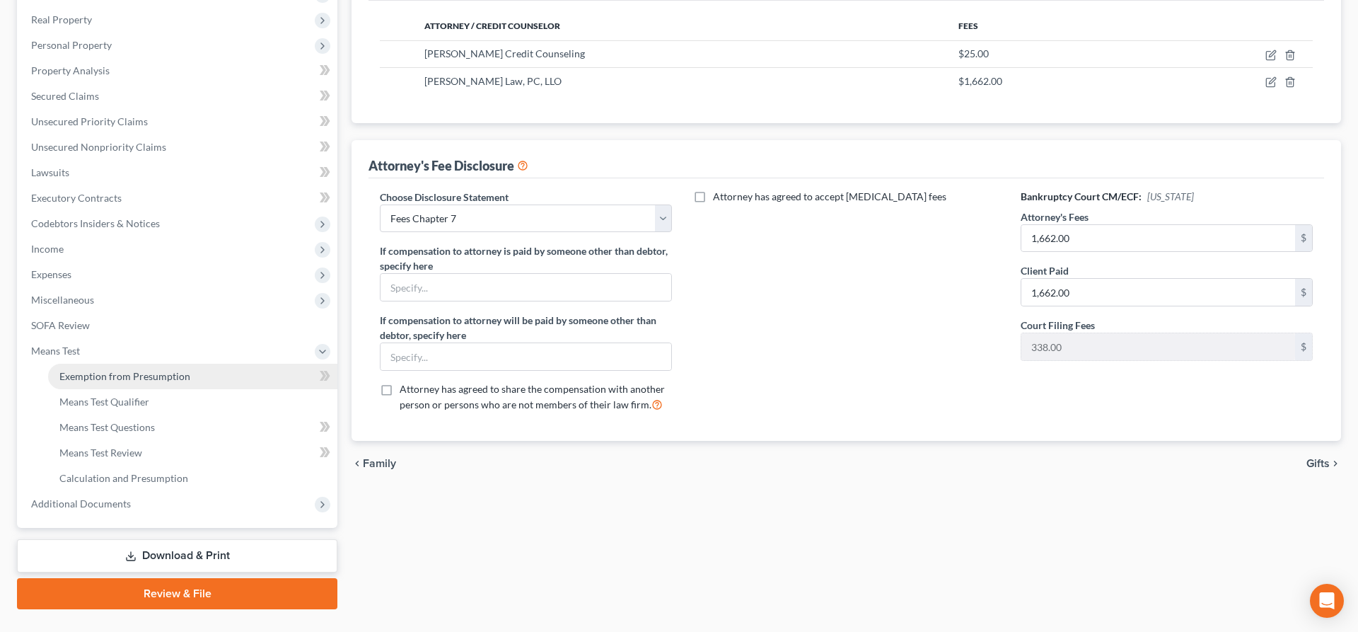
click at [126, 386] on link "Exemption from Presumption" at bounding box center [192, 375] width 289 height 25
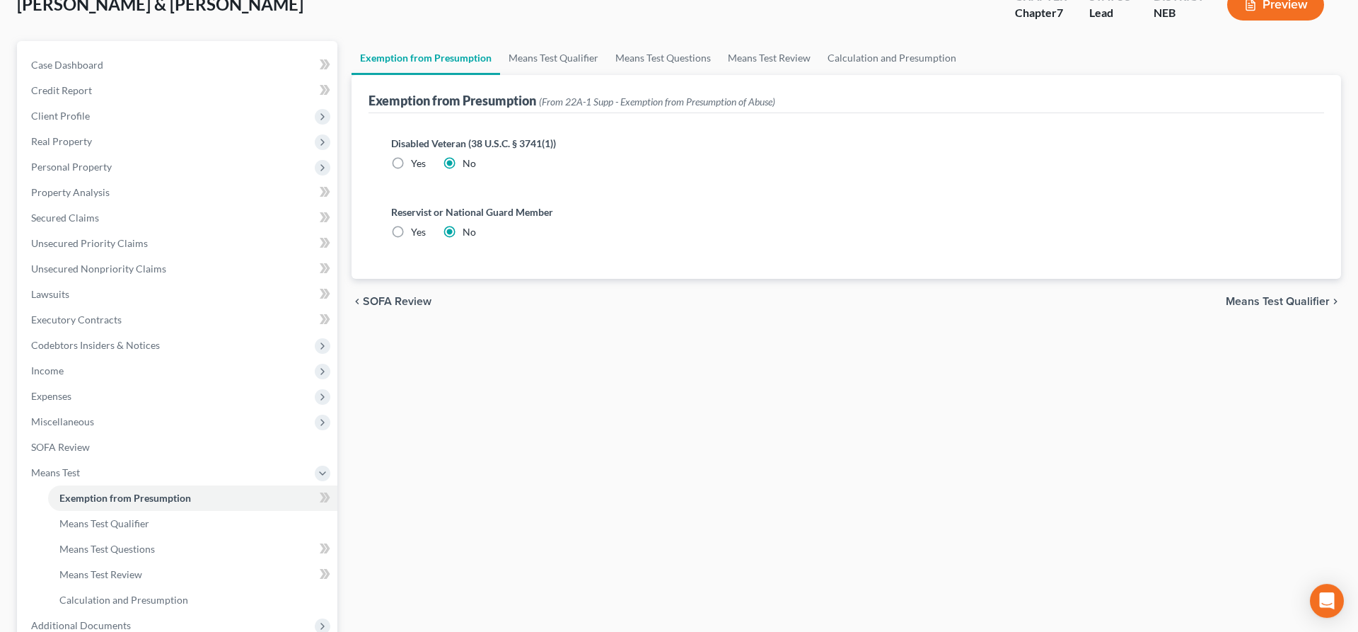
scroll to position [246, 0]
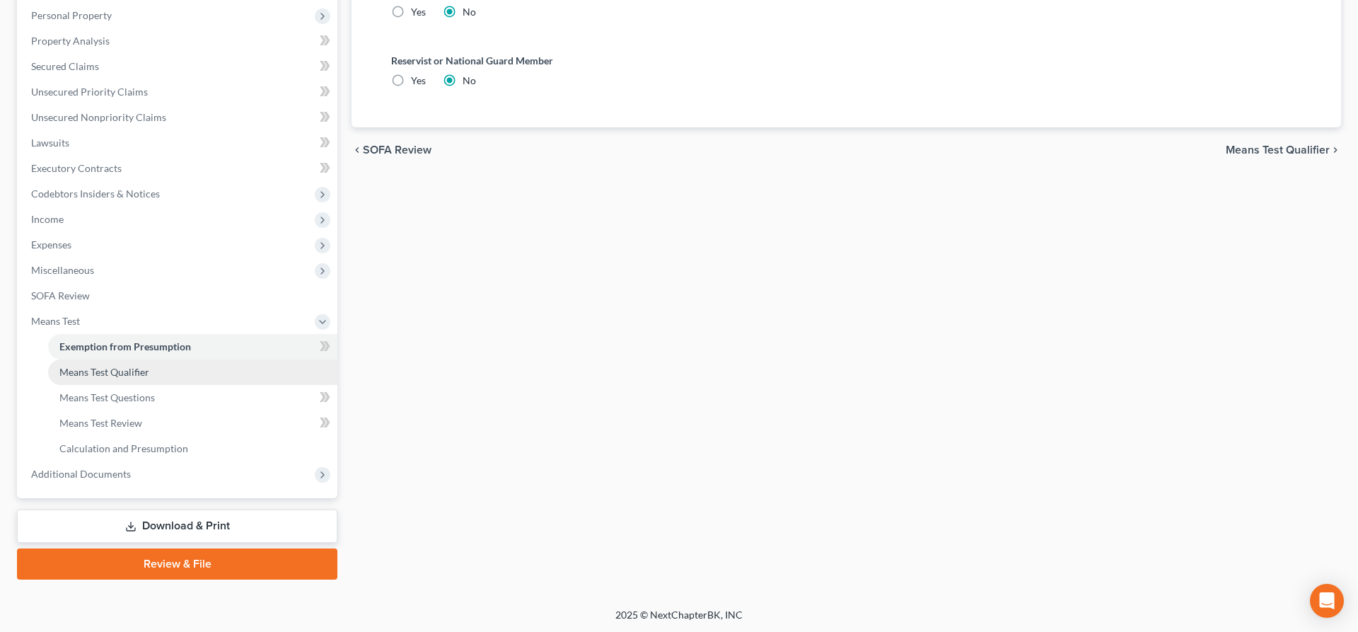
click at [134, 378] on link "Means Test Qualifier" at bounding box center [192, 371] width 289 height 25
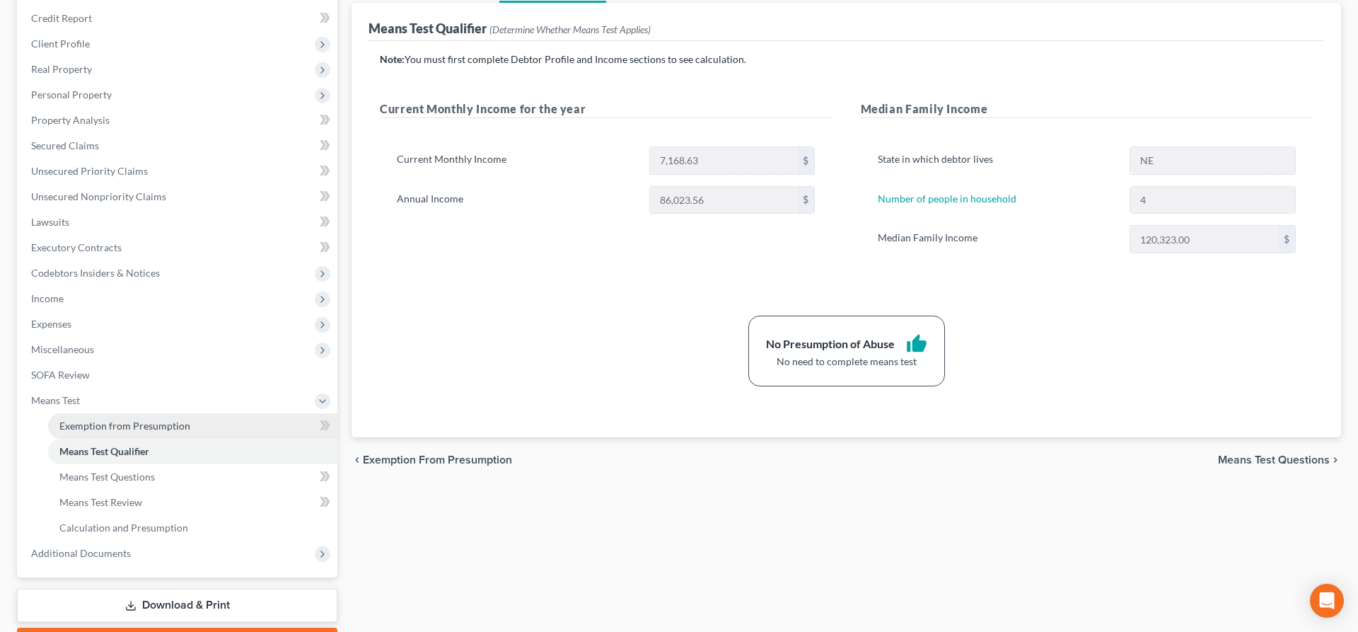
scroll to position [246, 0]
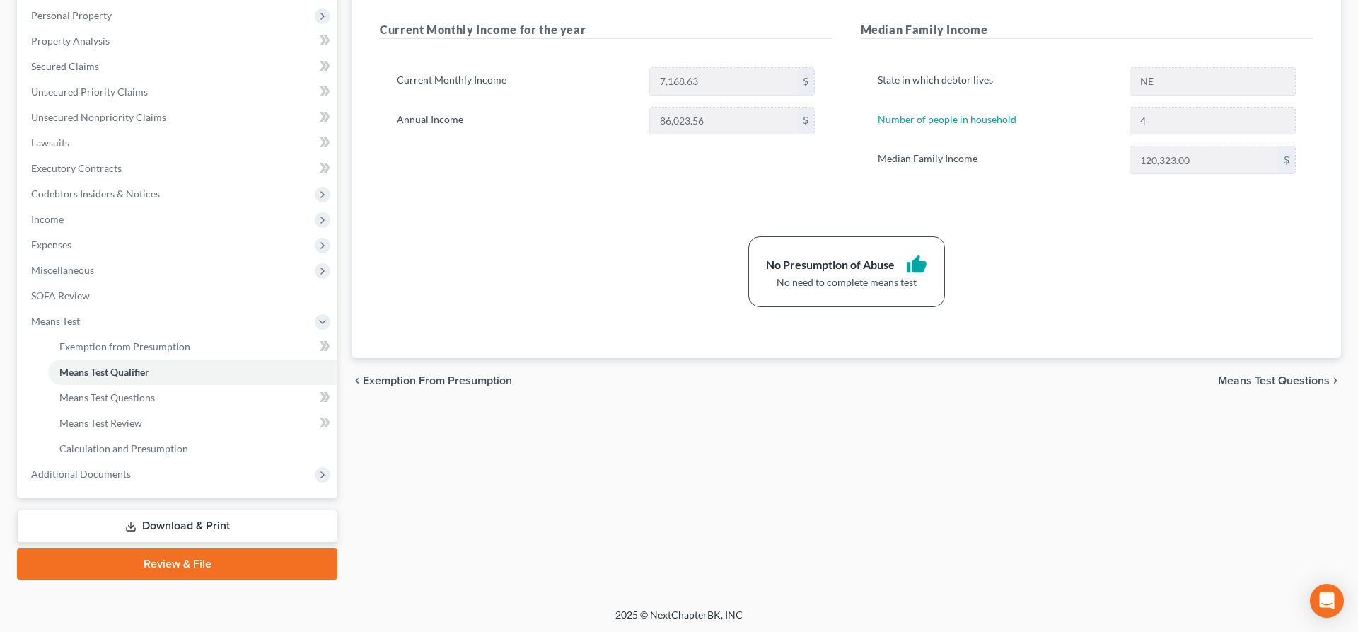
click at [216, 519] on link "Download & Print" at bounding box center [177, 525] width 320 height 33
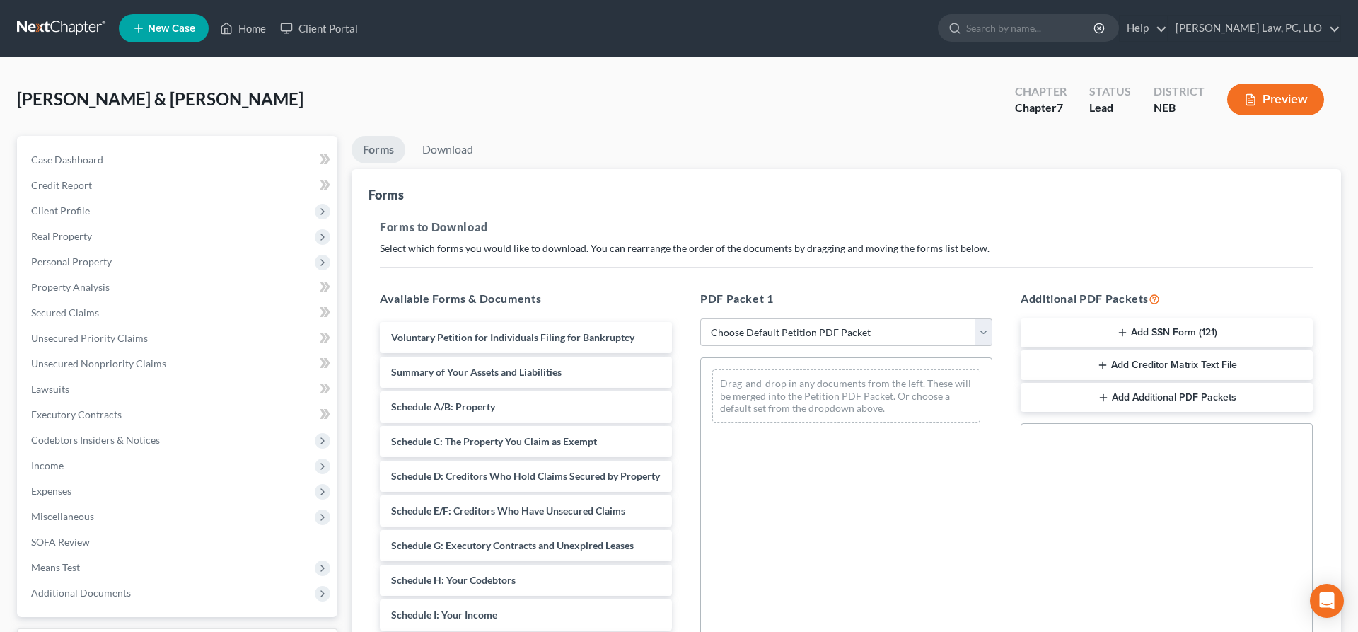
click at [700, 318] on select "Choose Default Petition PDF Packet Complete Bankruptcy Petition (all forms and …" at bounding box center [846, 332] width 292 height 28
select select "4"
click option "Chapter 7 Packet for Filing" at bounding box center [0, 0] width 0 height 0
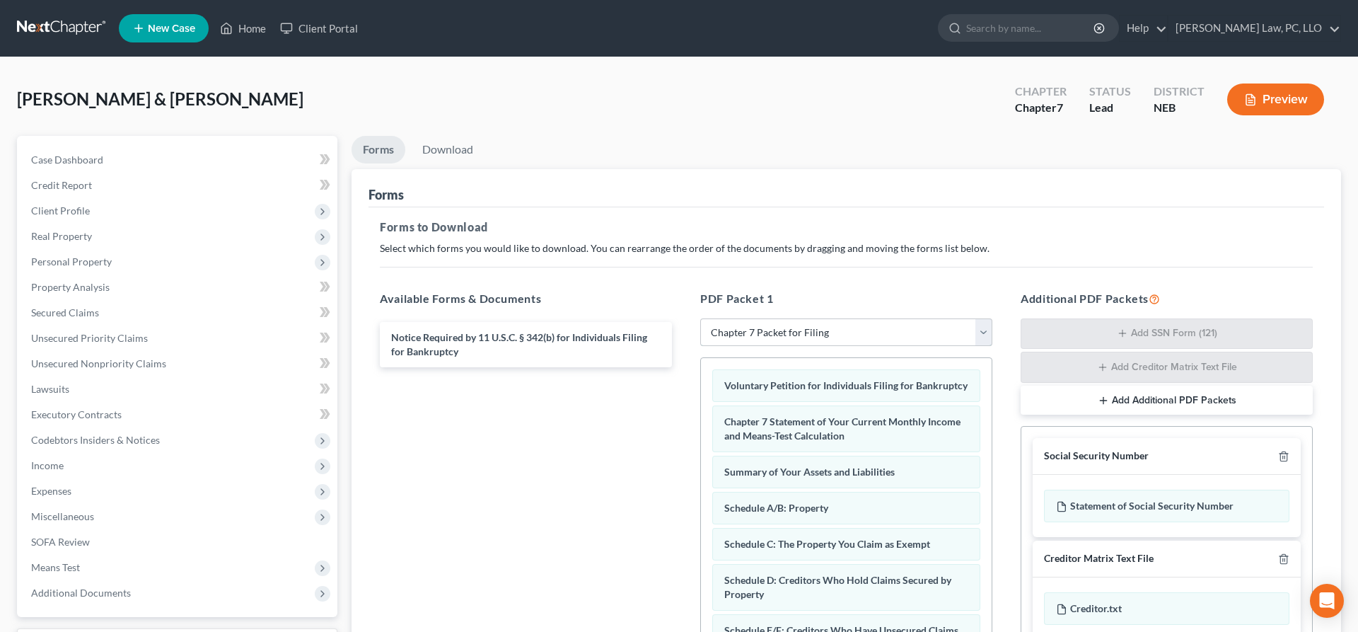
scroll to position [243, 0]
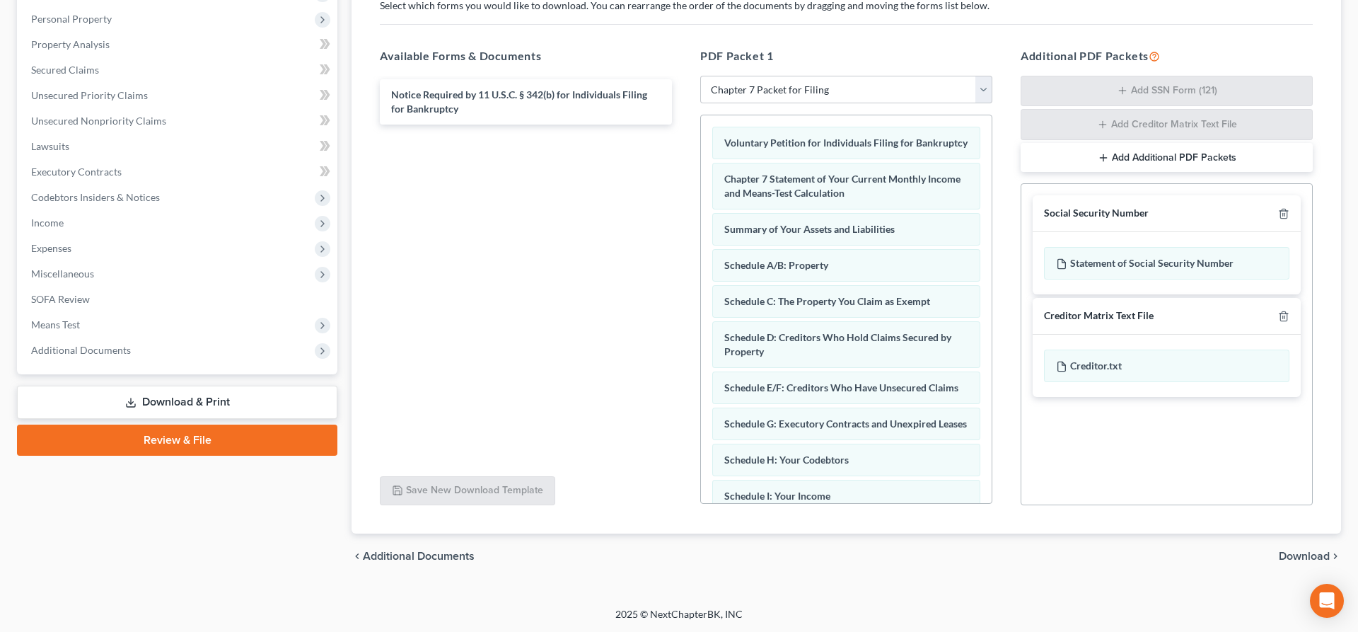
click at [1286, 550] on span "Download" at bounding box center [1304, 555] width 51 height 11
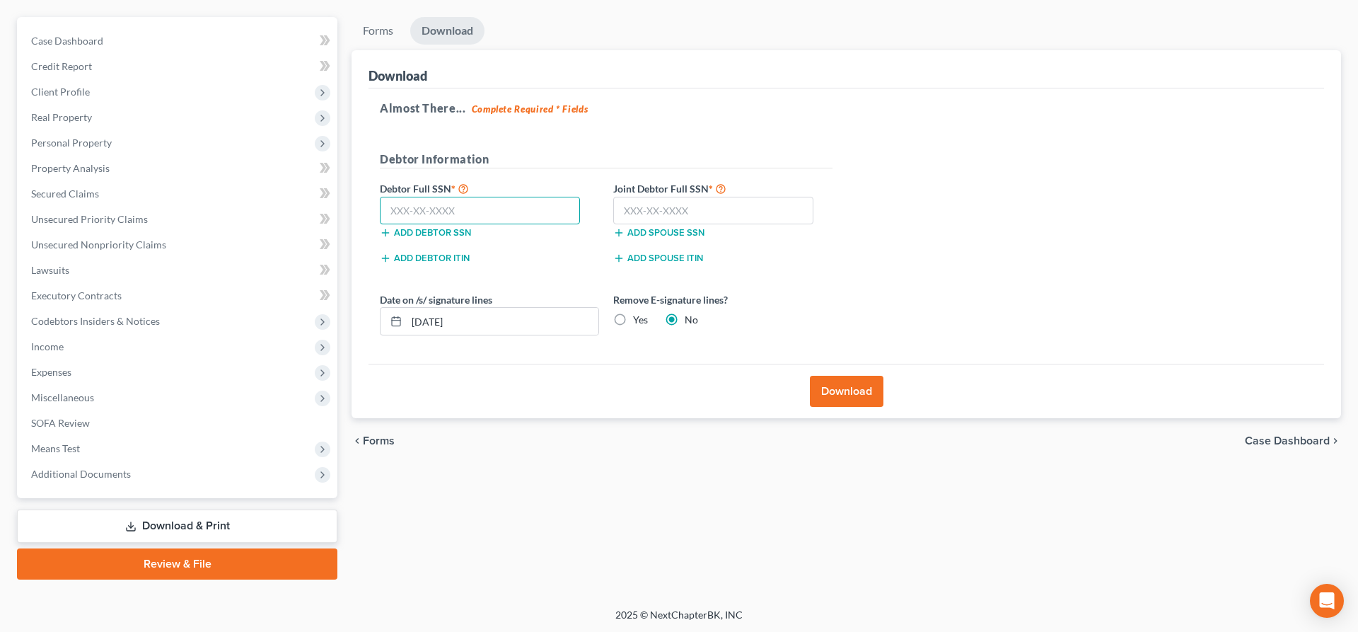
click at [513, 222] on input "text" at bounding box center [480, 211] width 200 height 28
type input "236-37-9342"
click at [641, 213] on input "text" at bounding box center [713, 211] width 200 height 28
type input "236-39-1025"
click at [633, 319] on label "Yes" at bounding box center [640, 320] width 15 height 14
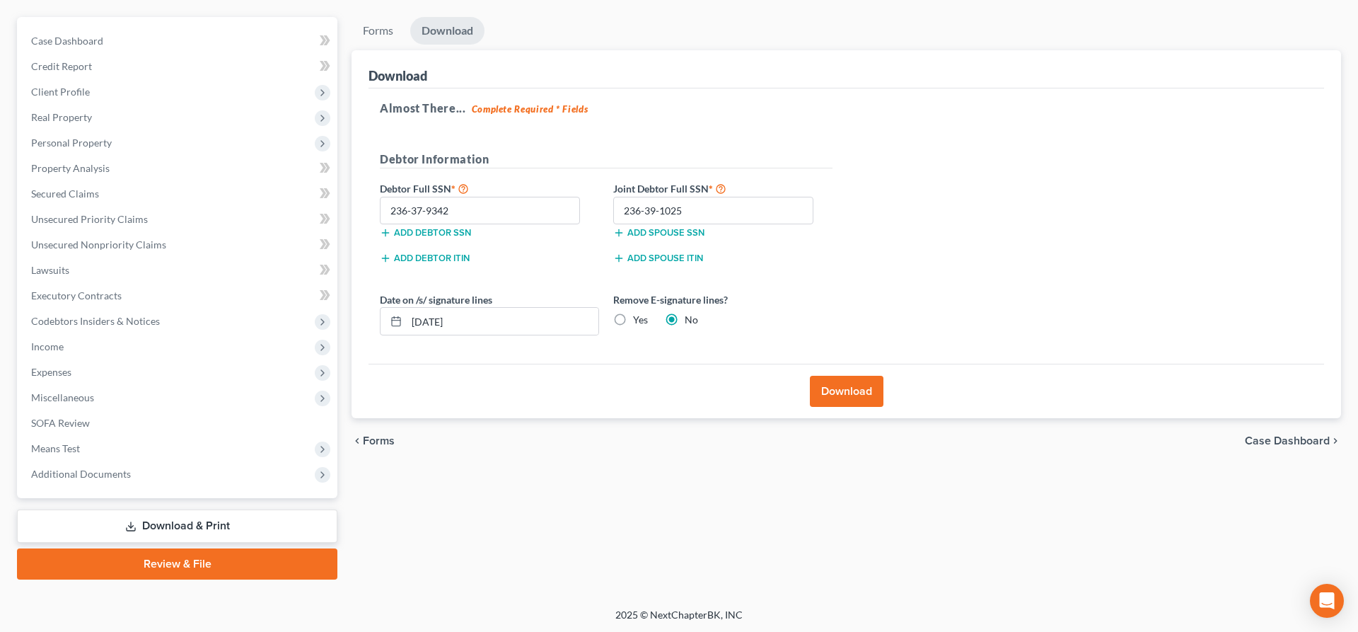
click at [639, 319] on input "Yes" at bounding box center [643, 317] width 9 height 9
radio input "true"
radio input "false"
drag, startPoint x: 547, startPoint y: 330, endPoint x: 402, endPoint y: 330, distance: 145.0
click at [407, 330] on input "[DATE]" at bounding box center [503, 321] width 192 height 27
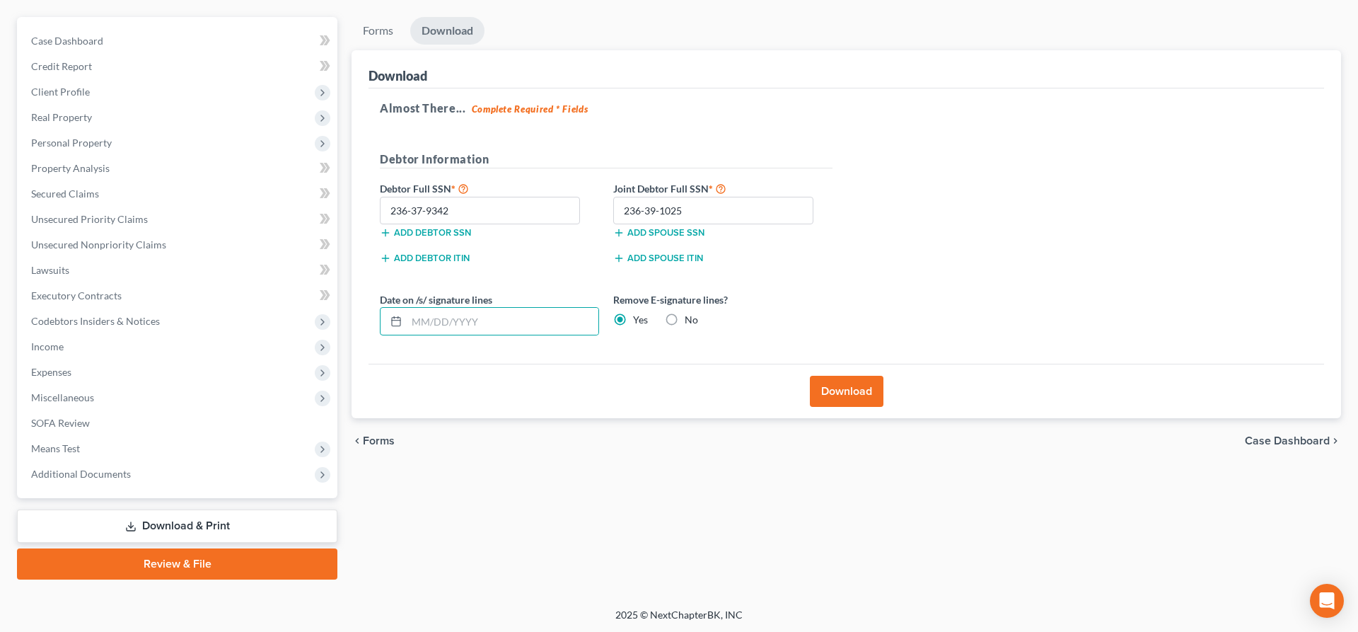
click at [823, 398] on button "Download" at bounding box center [847, 391] width 74 height 31
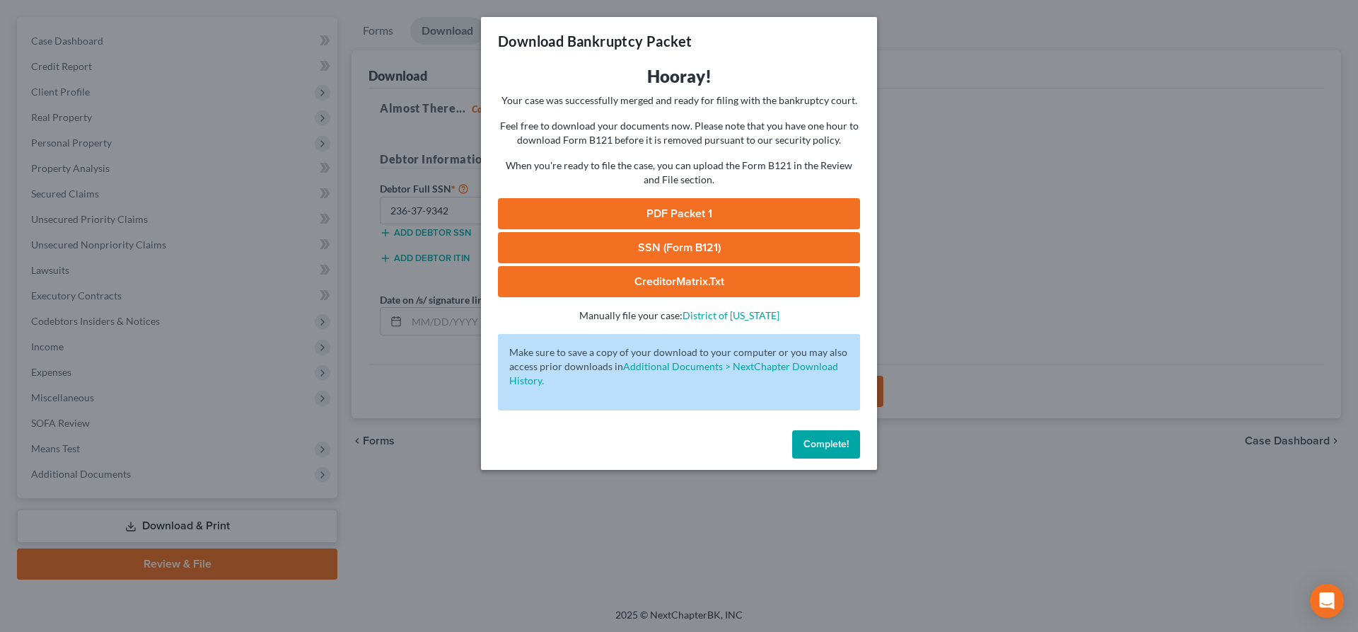
click at [697, 240] on link "SSN (Form B121)" at bounding box center [679, 247] width 362 height 31
click at [709, 216] on link "PDF Packet 1" at bounding box center [679, 213] width 362 height 31
